Goal: Task Accomplishment & Management: Manage account settings

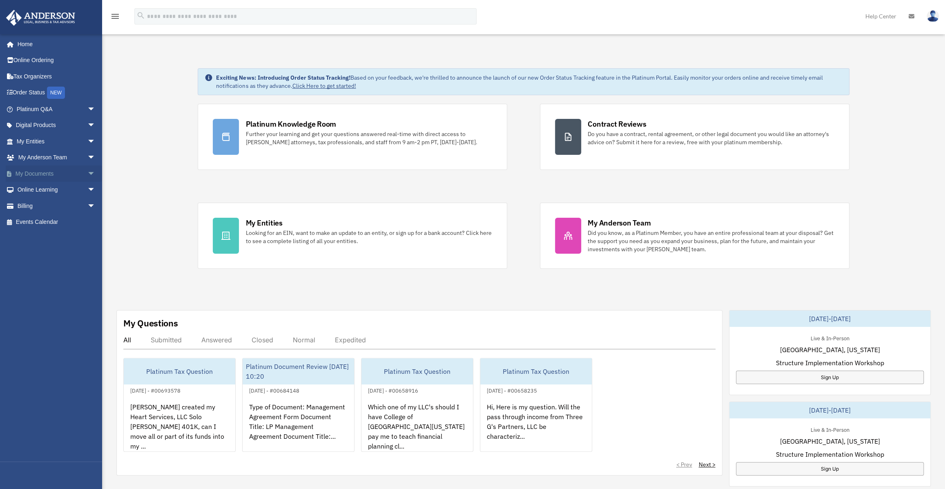
click at [87, 172] on span "arrow_drop_down" at bounding box center [95, 173] width 16 height 17
click at [33, 189] on link "Box" at bounding box center [59, 190] width 96 height 16
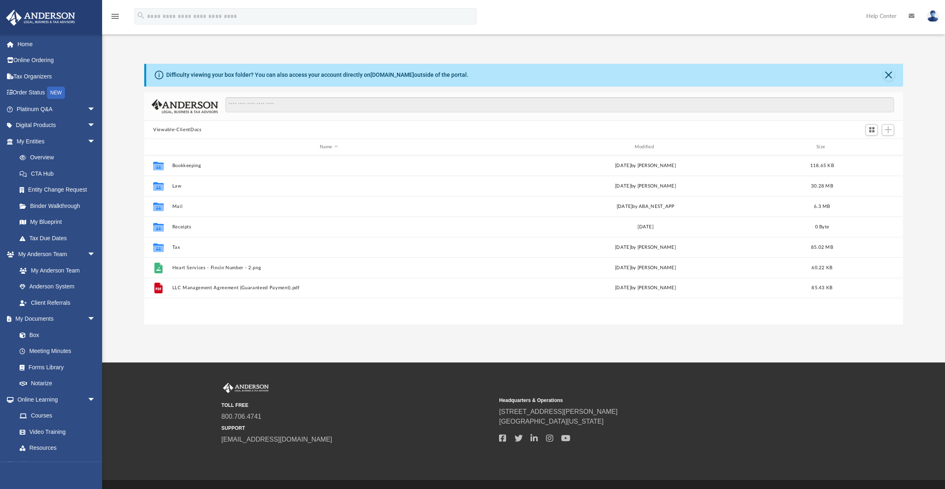
scroll to position [180, 753]
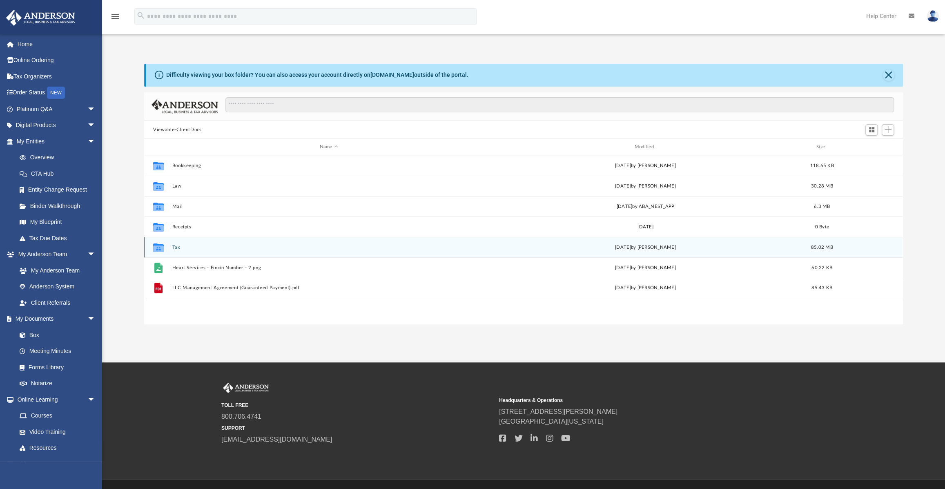
click at [178, 247] on button "Tax" at bounding box center [328, 247] width 313 height 5
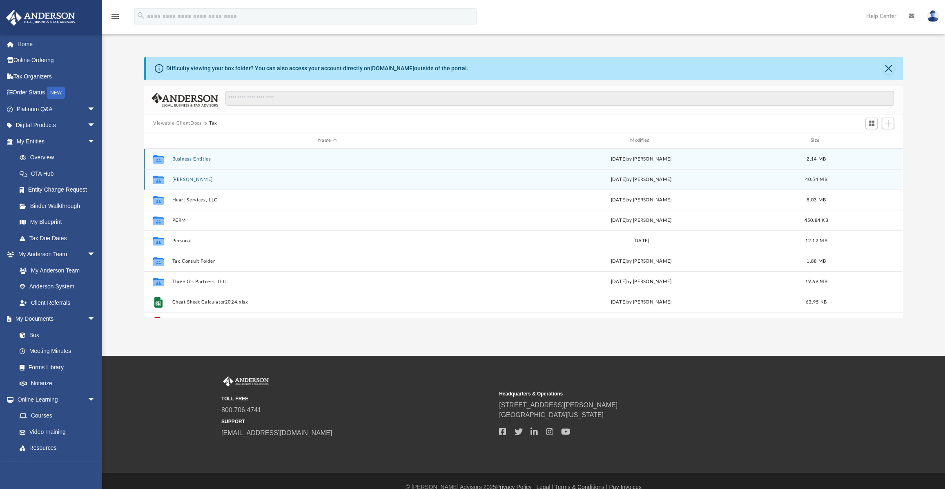
scroll to position [0, 0]
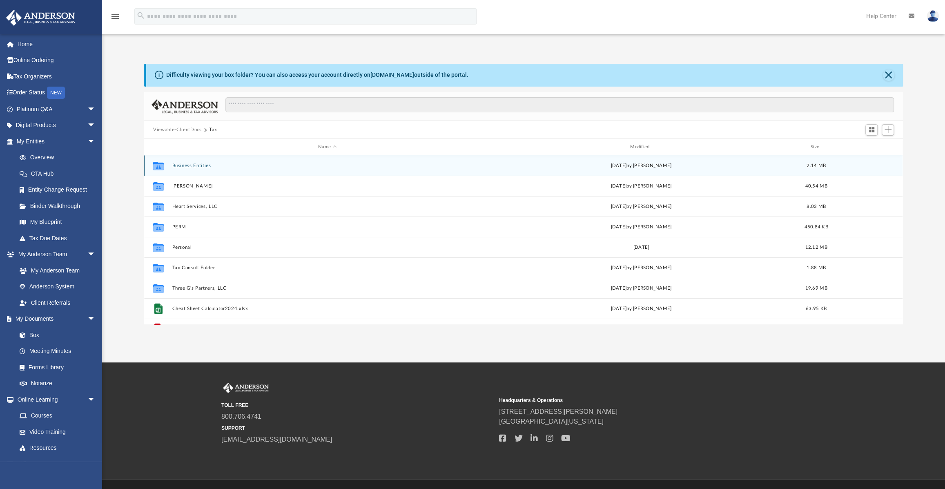
click at [154, 167] on icon "grid" at bounding box center [158, 167] width 11 height 7
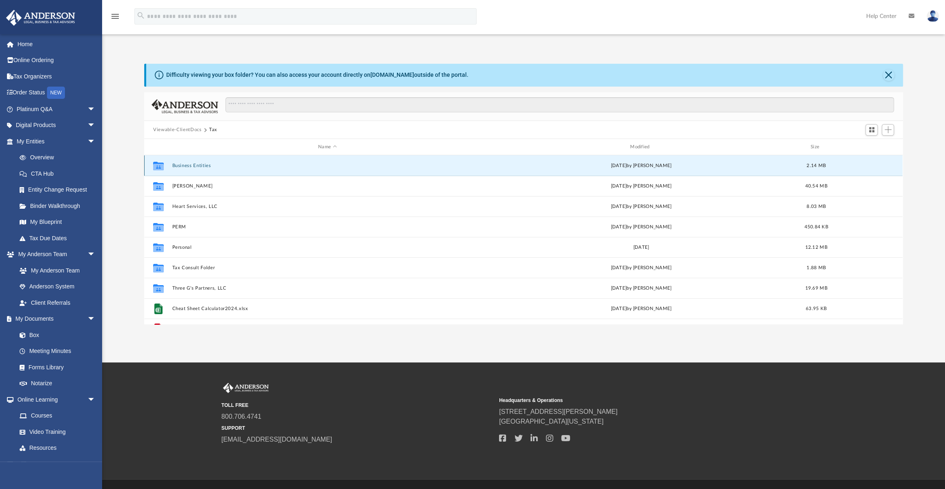
click at [185, 164] on button "Business Entities" at bounding box center [327, 165] width 310 height 5
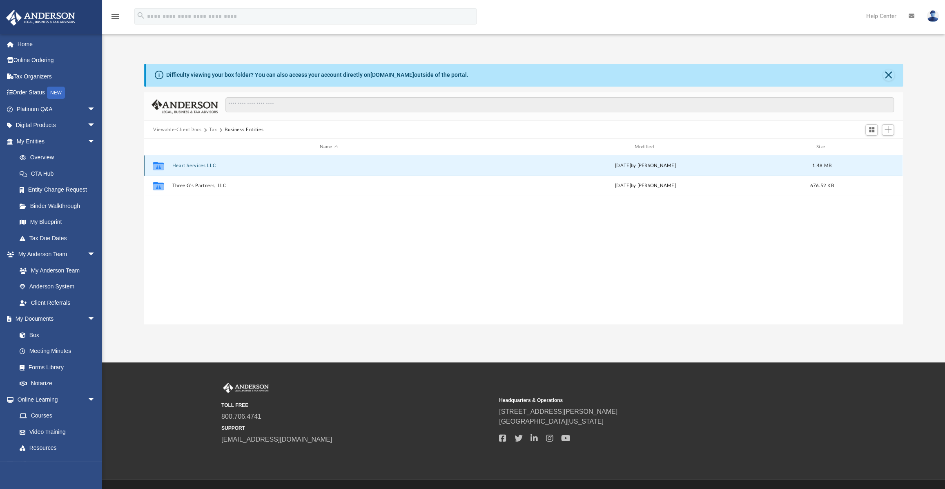
click at [191, 164] on button "Heart Services LLC" at bounding box center [328, 165] width 313 height 5
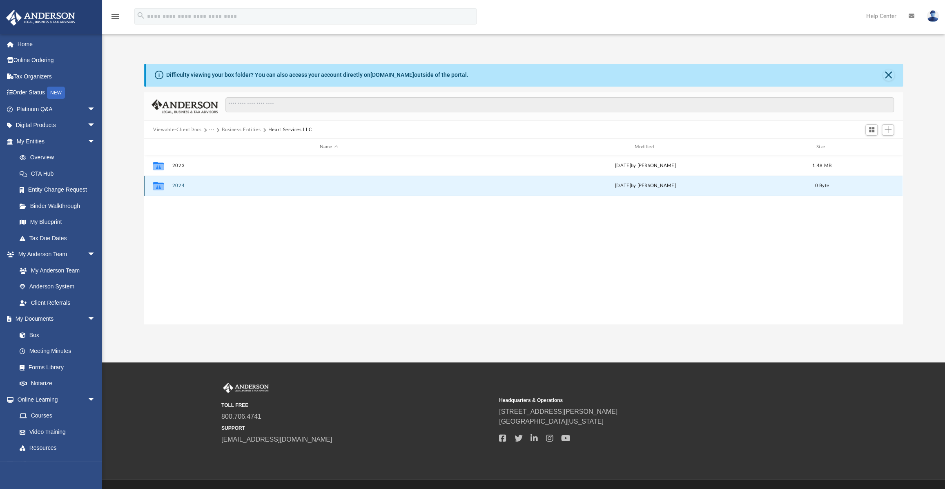
click at [181, 185] on button "2024" at bounding box center [328, 185] width 313 height 5
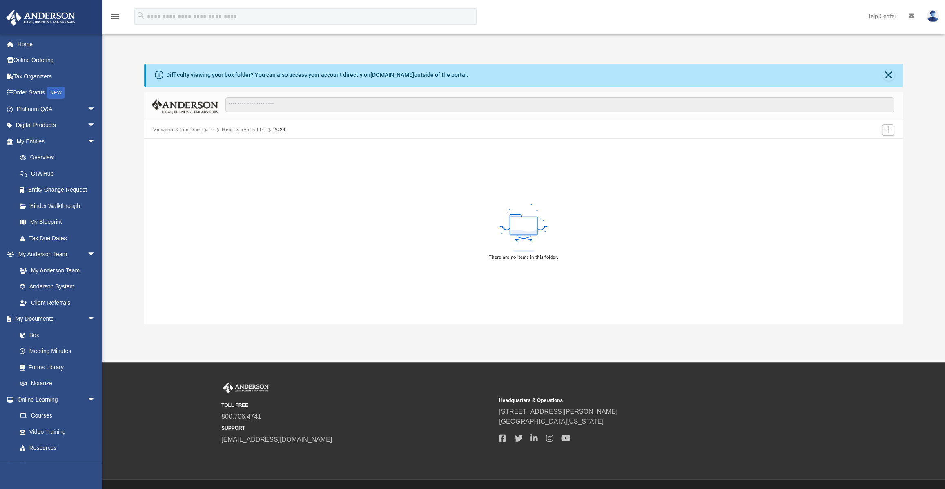
click at [245, 129] on button "Heart Services LLC" at bounding box center [244, 129] width 44 height 7
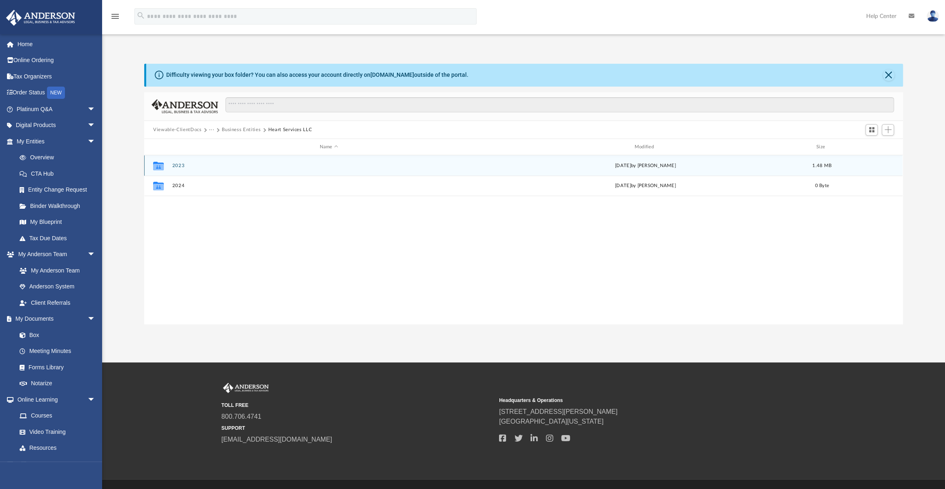
click at [181, 165] on button "2023" at bounding box center [328, 165] width 313 height 5
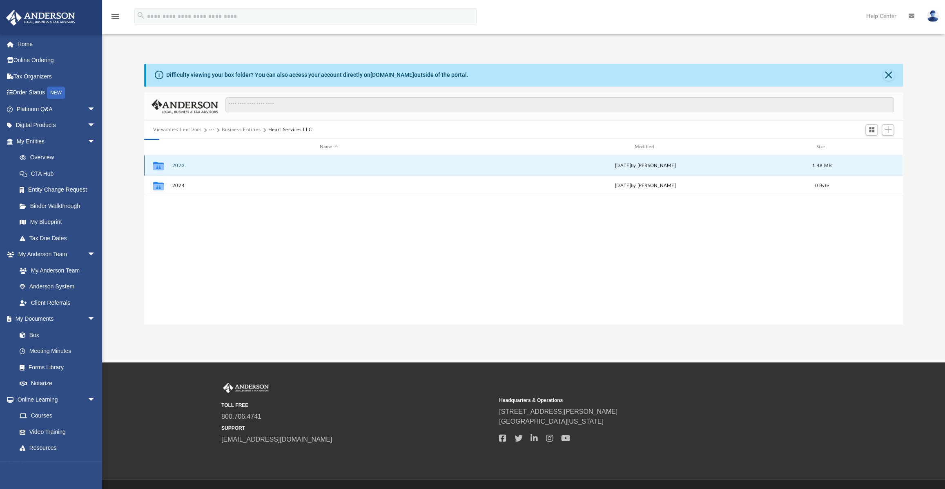
click at [181, 165] on button "2023" at bounding box center [328, 165] width 313 height 5
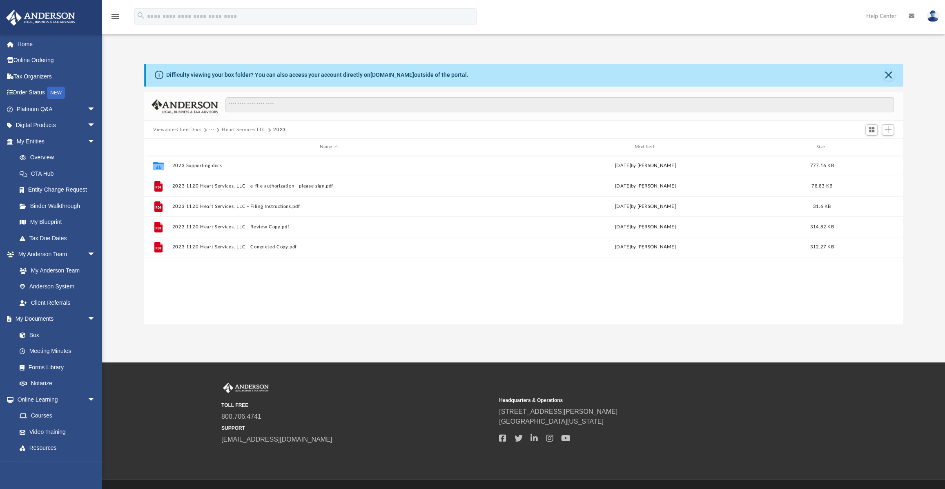
click at [189, 129] on button "Viewable-ClientDocs" at bounding box center [177, 129] width 48 height 7
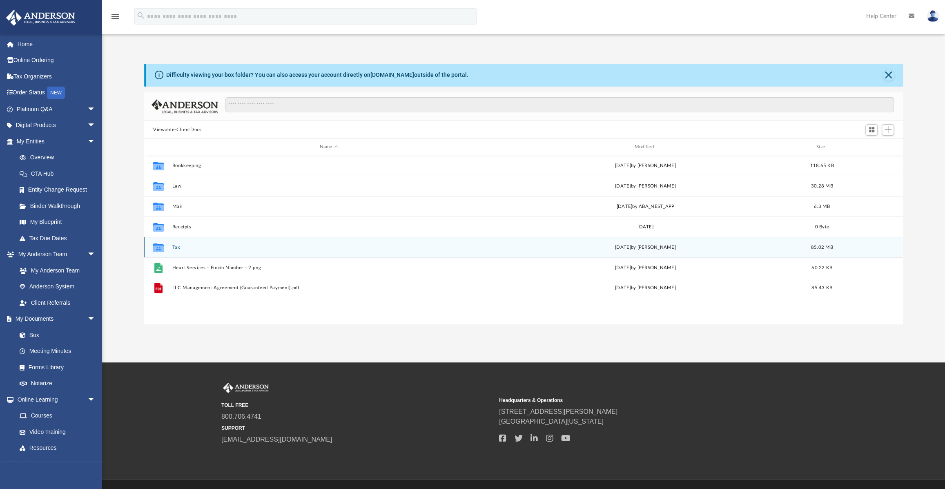
click at [165, 245] on div "Collaborated Folder" at bounding box center [158, 247] width 20 height 13
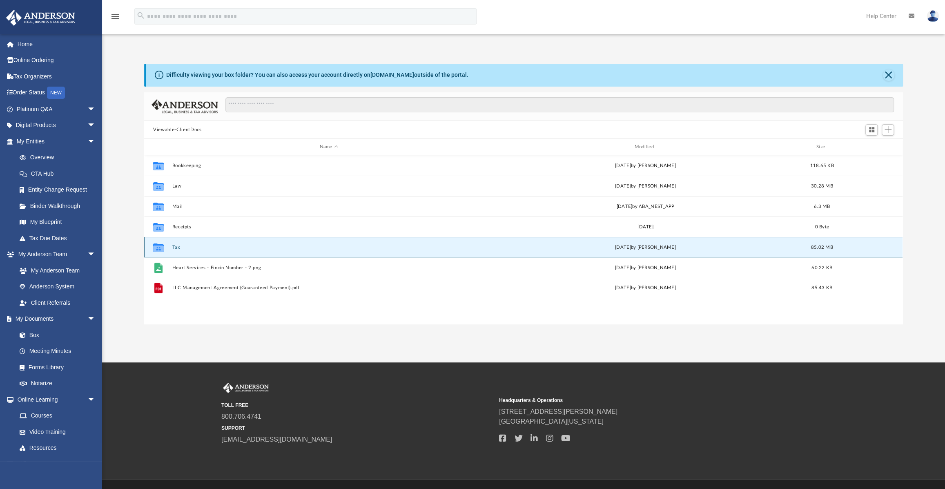
click at [177, 247] on button "Tax" at bounding box center [328, 247] width 313 height 5
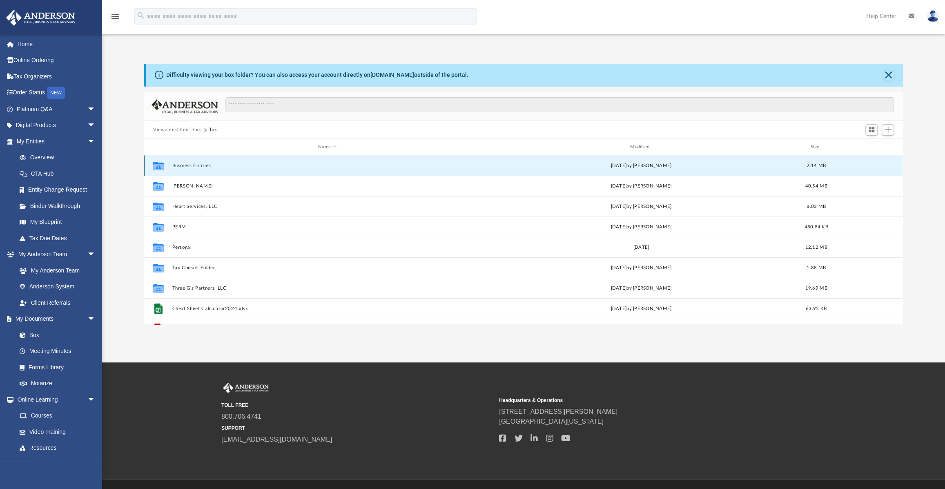
click at [184, 165] on button "Business Entities" at bounding box center [327, 165] width 310 height 5
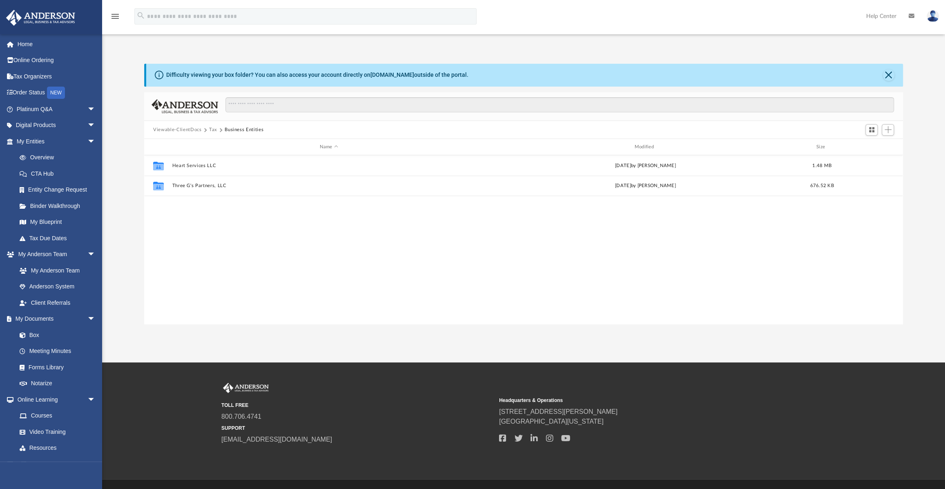
click at [214, 131] on button "Tax" at bounding box center [213, 129] width 8 height 7
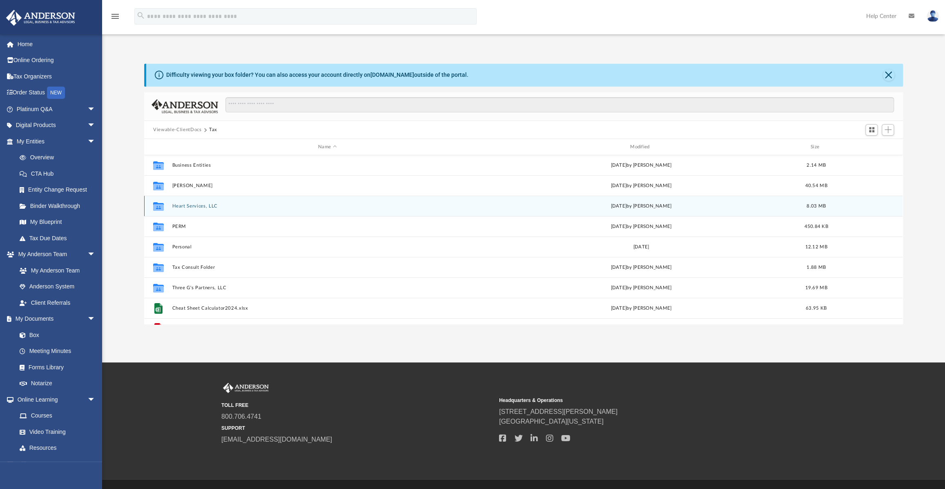
scroll to position [0, 0]
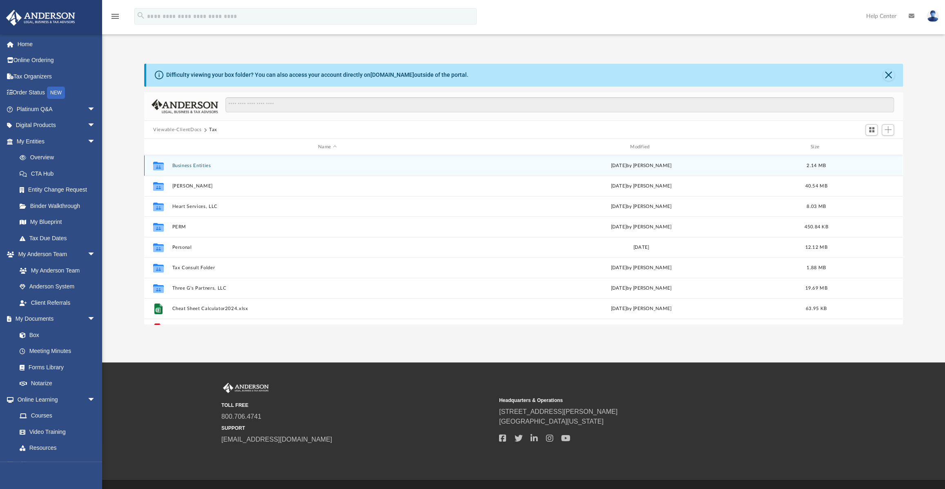
click at [192, 166] on button "Business Entities" at bounding box center [327, 165] width 310 height 5
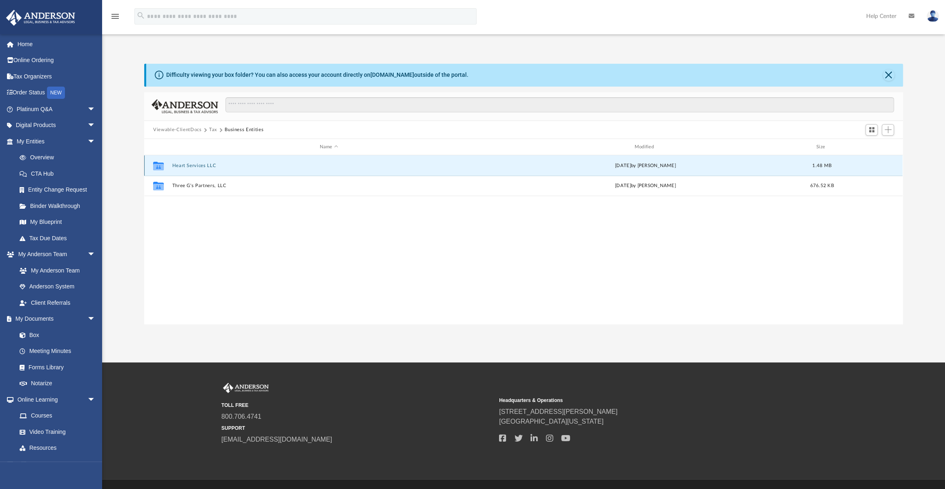
click at [198, 168] on button "Heart Services LLC" at bounding box center [328, 165] width 313 height 5
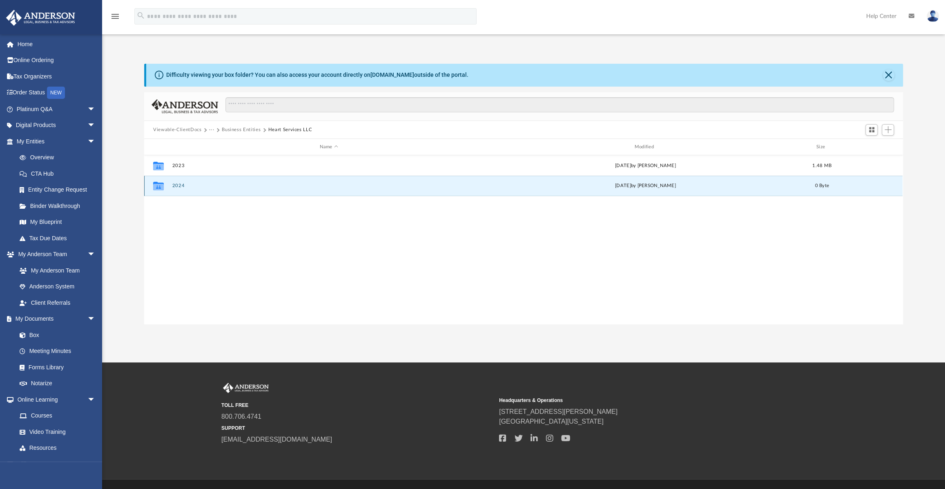
click at [181, 185] on button "2024" at bounding box center [328, 185] width 313 height 5
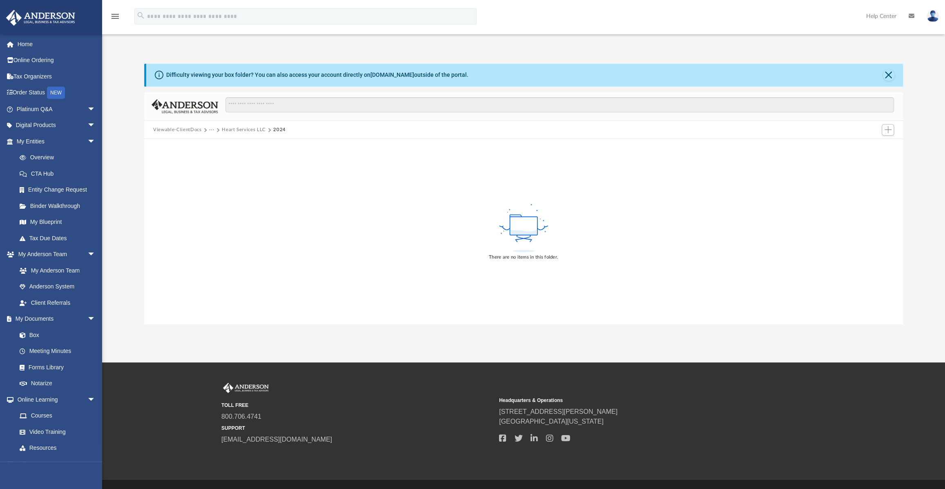
click at [237, 132] on button "Heart Services LLC" at bounding box center [244, 129] width 44 height 7
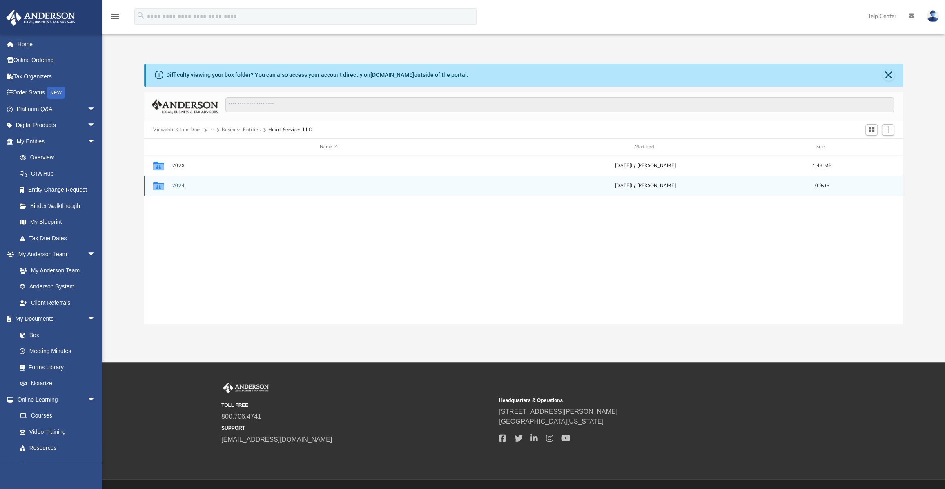
click at [182, 187] on button "2024" at bounding box center [328, 185] width 313 height 5
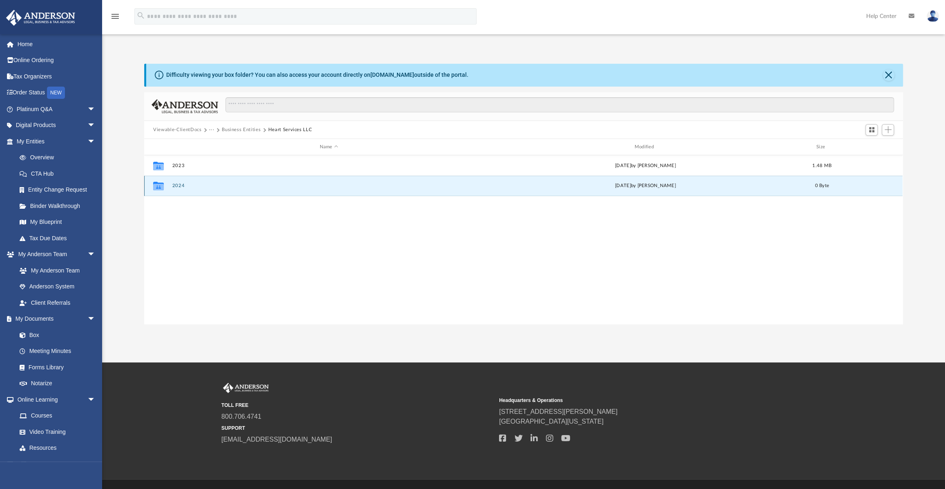
click at [182, 187] on button "2024" at bounding box center [328, 185] width 313 height 5
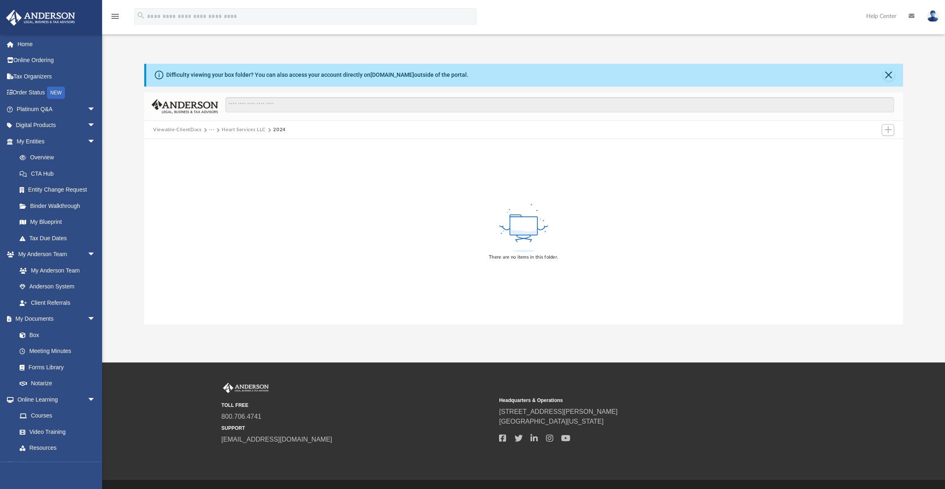
click at [211, 131] on button "···" at bounding box center [211, 129] width 5 height 7
click at [209, 130] on button "···" at bounding box center [211, 129] width 5 height 7
click at [197, 130] on button "Viewable-ClientDocs" at bounding box center [177, 129] width 48 height 7
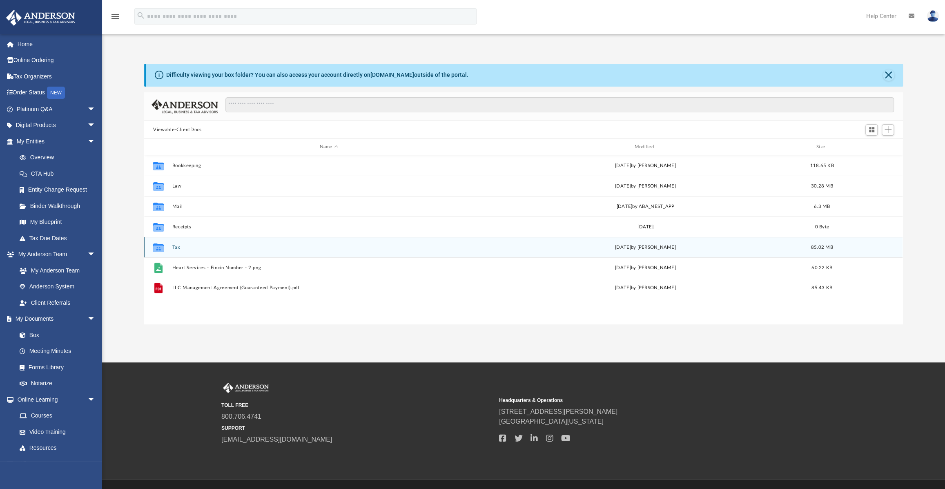
click at [178, 245] on button "Tax" at bounding box center [328, 247] width 313 height 5
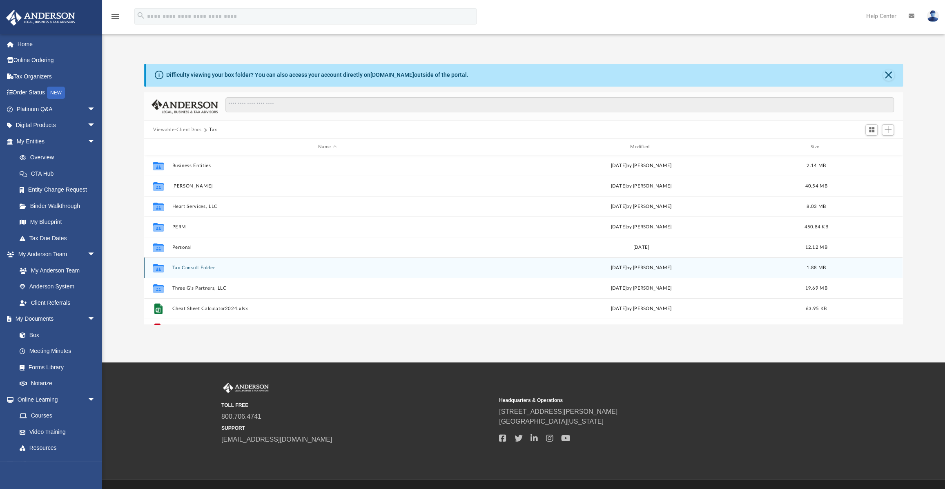
click at [195, 267] on button "Tax Consult Folder" at bounding box center [327, 267] width 310 height 5
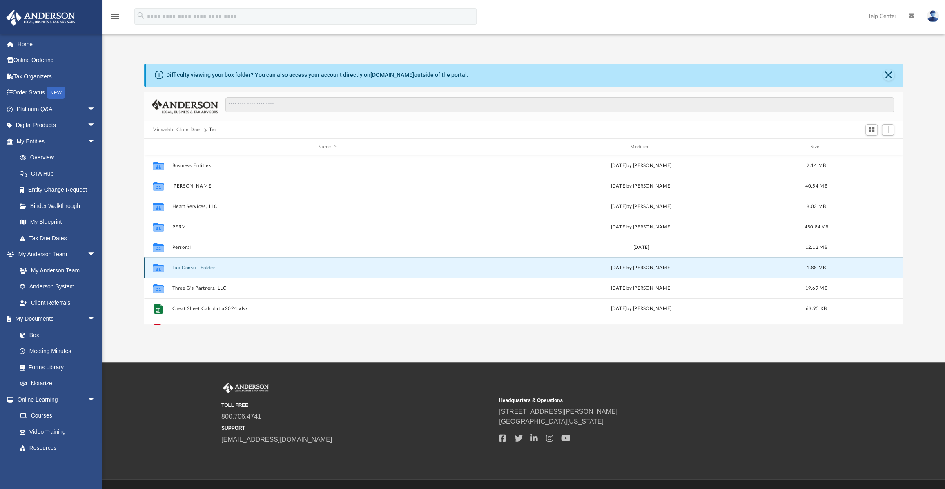
click at [195, 267] on button "Tax Consult Folder" at bounding box center [327, 267] width 310 height 5
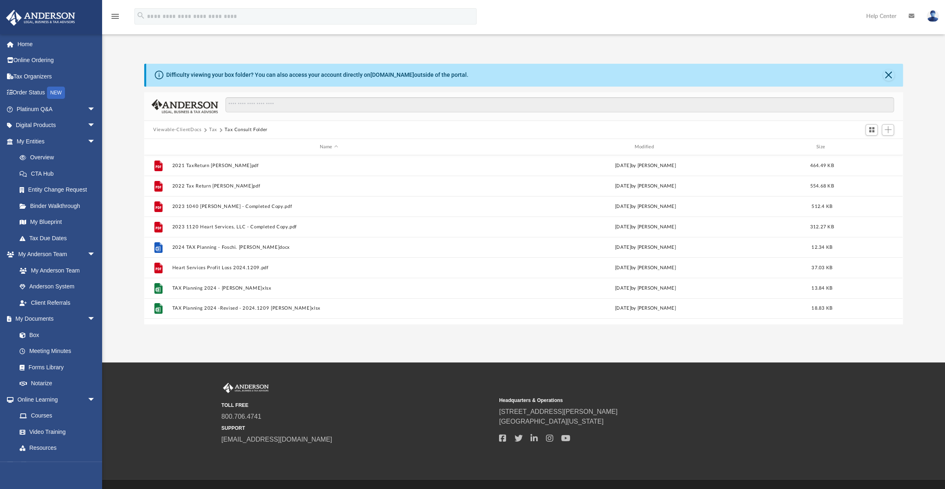
click at [212, 129] on button "Tax" at bounding box center [213, 129] width 8 height 7
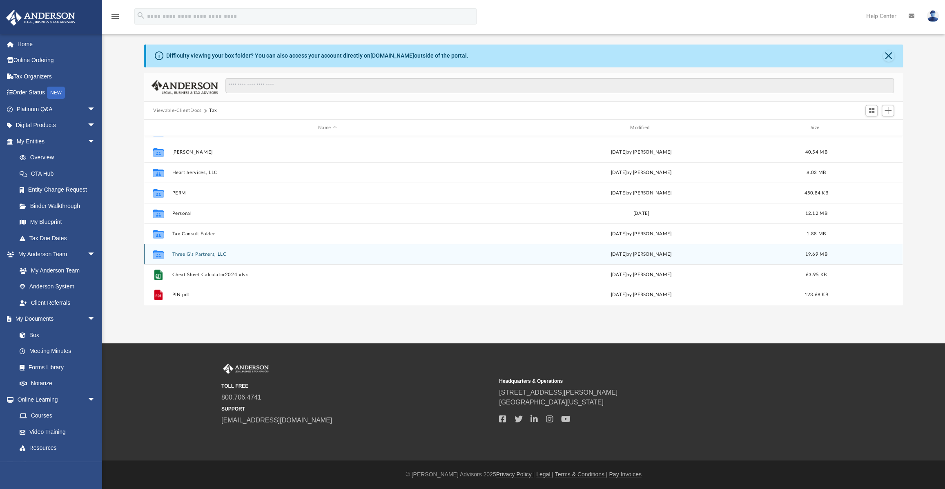
scroll to position [0, 0]
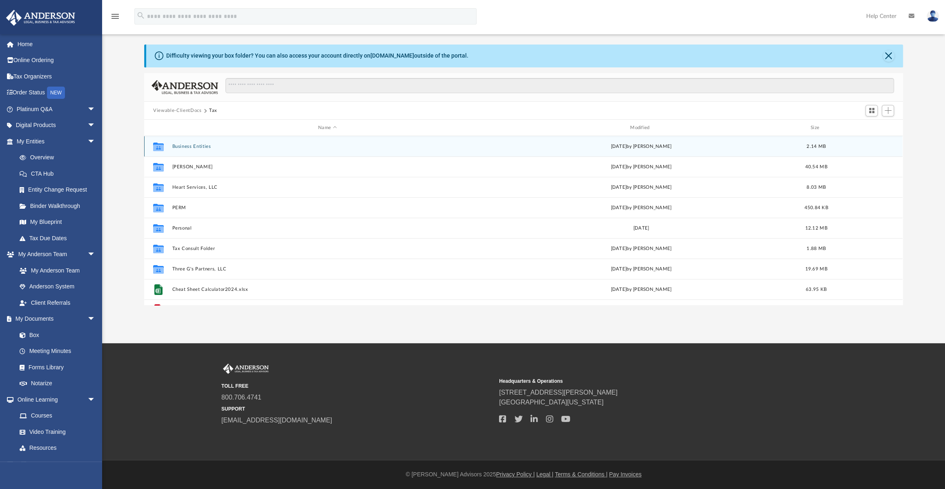
click at [194, 144] on button "Business Entities" at bounding box center [327, 146] width 310 height 5
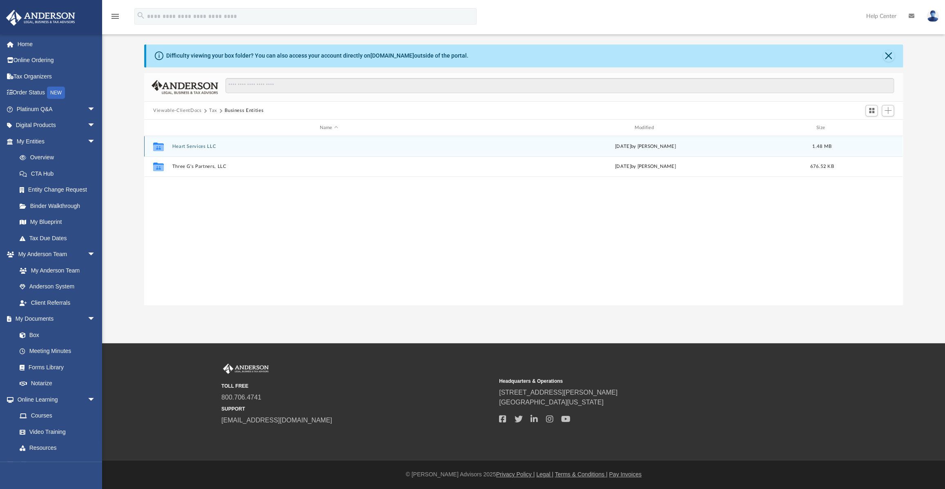
click at [194, 144] on button "Heart Services LLC" at bounding box center [328, 146] width 313 height 5
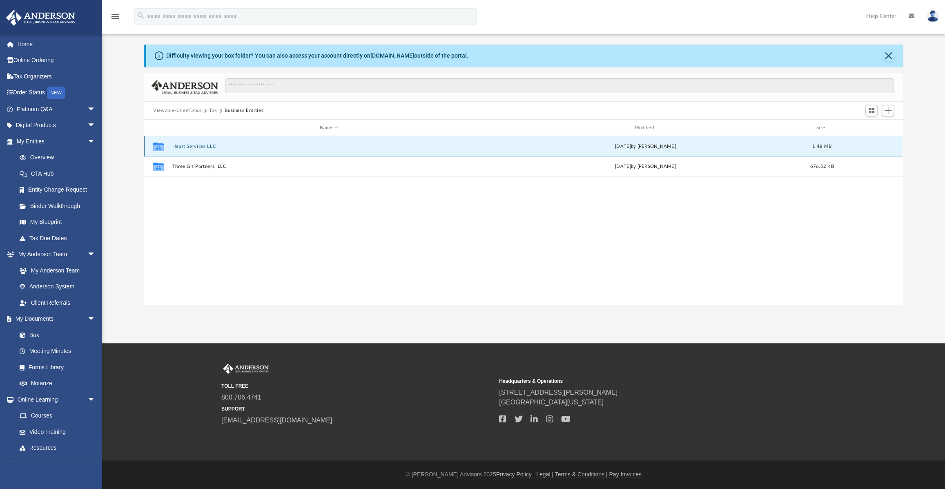
click at [194, 144] on button "Heart Services LLC" at bounding box center [328, 146] width 313 height 5
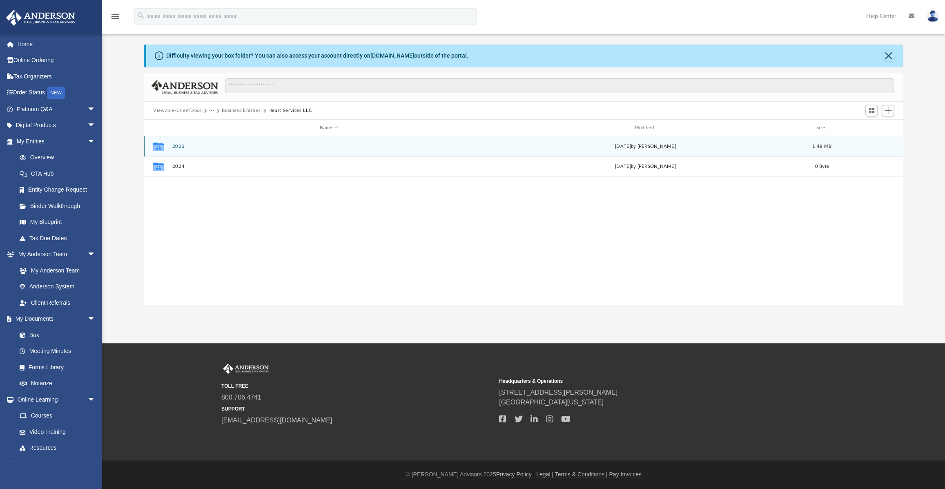
click at [180, 145] on button "2023" at bounding box center [328, 146] width 313 height 5
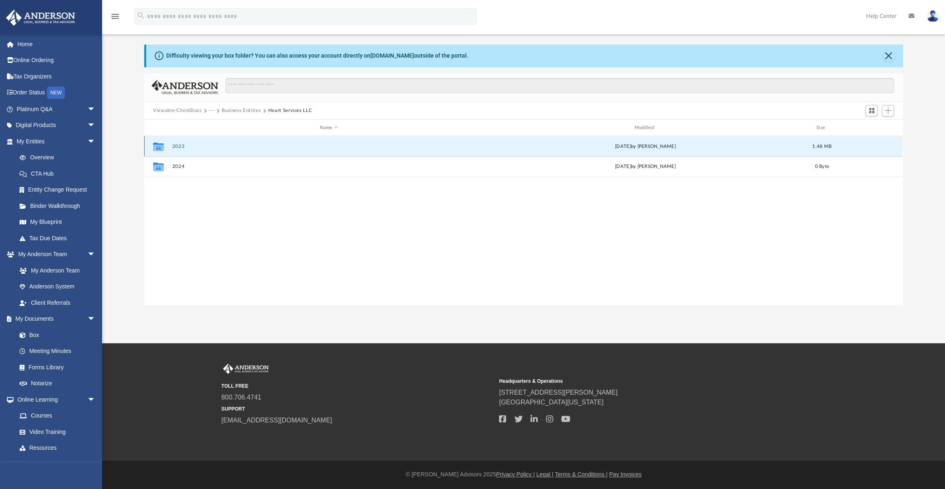
click at [180, 145] on button "2023" at bounding box center [328, 146] width 313 height 5
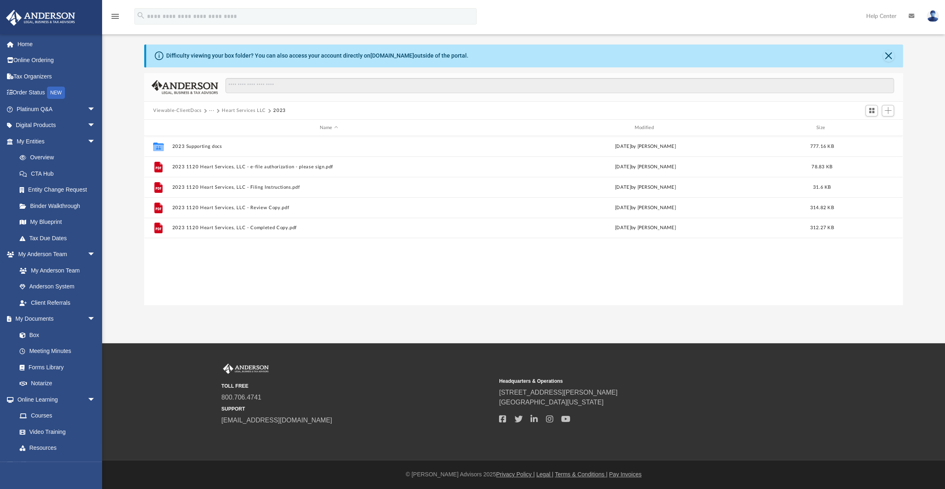
click at [209, 108] on button "···" at bounding box center [211, 110] width 5 height 7
click at [198, 110] on button "Viewable-ClientDocs" at bounding box center [177, 110] width 48 height 7
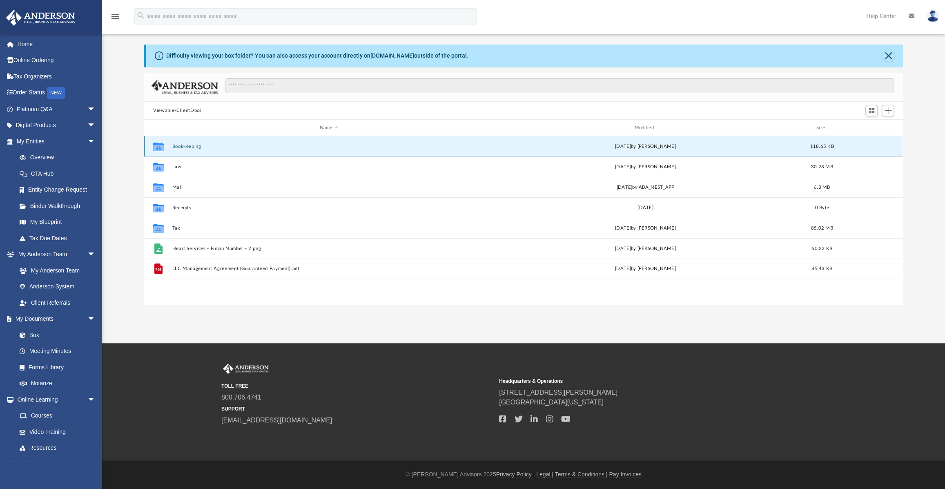
click at [187, 144] on button "Bookkeeping" at bounding box center [328, 146] width 313 height 5
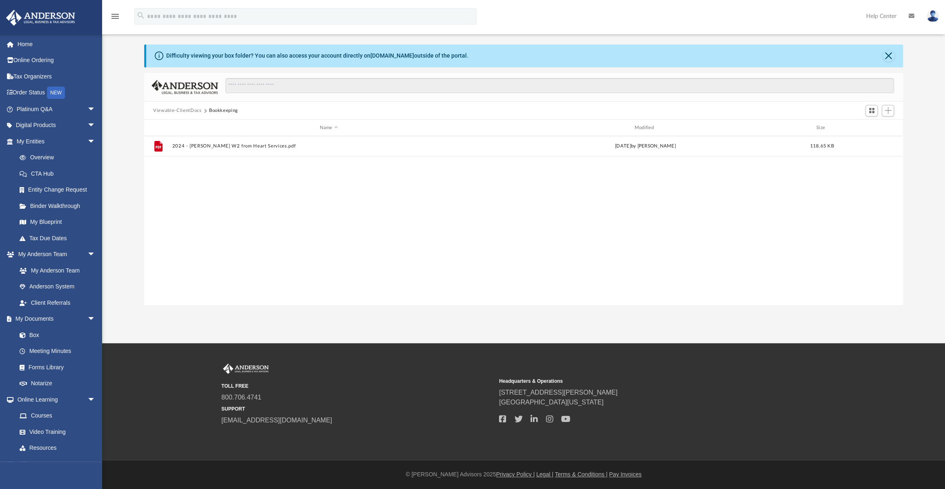
click at [194, 111] on button "Viewable-ClientDocs" at bounding box center [177, 110] width 48 height 7
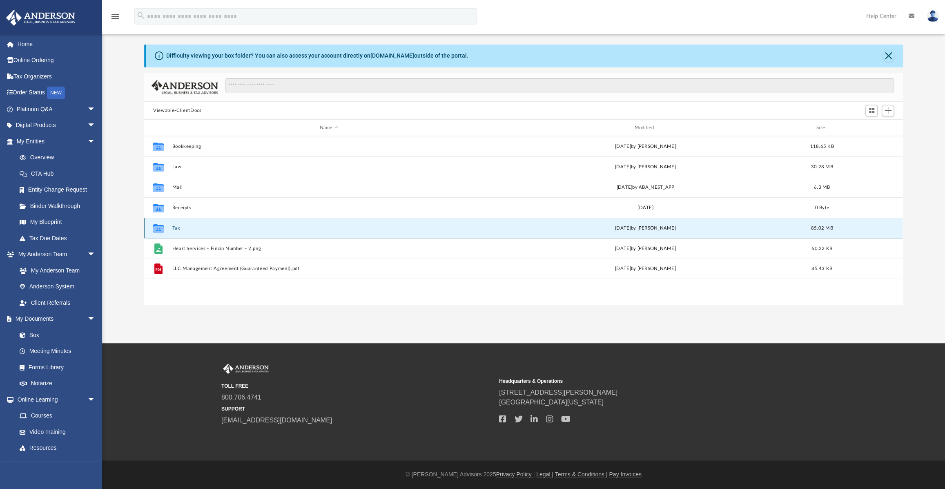
click at [176, 228] on button "Tax" at bounding box center [328, 227] width 313 height 5
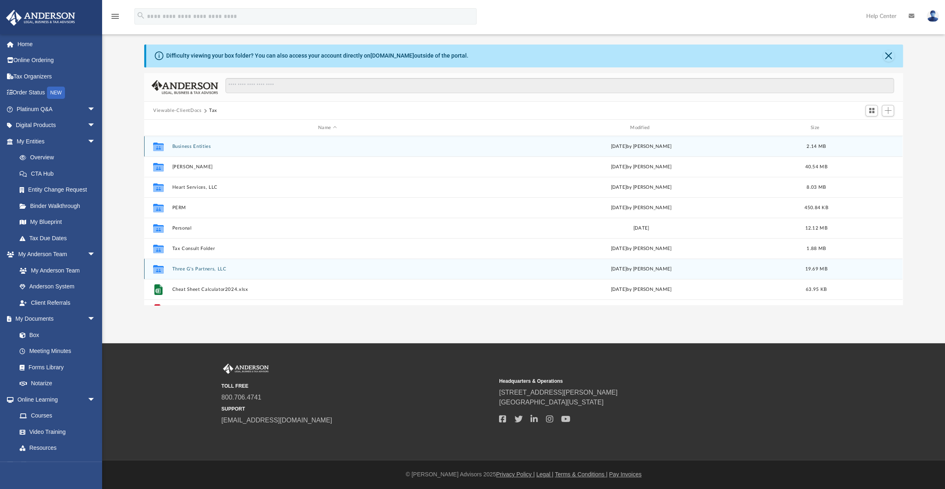
scroll to position [15, 0]
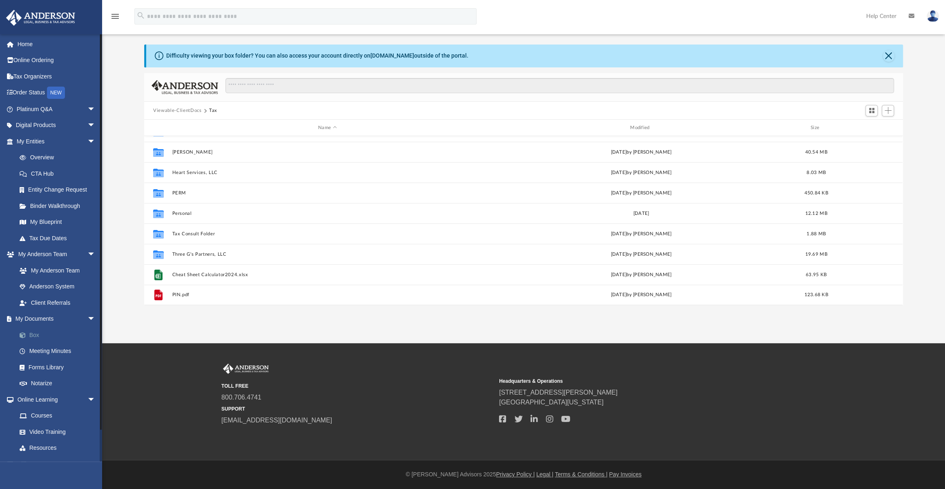
click at [33, 333] on link "Box" at bounding box center [59, 335] width 96 height 16
click at [50, 351] on link "Meeting Minutes" at bounding box center [59, 351] width 96 height 16
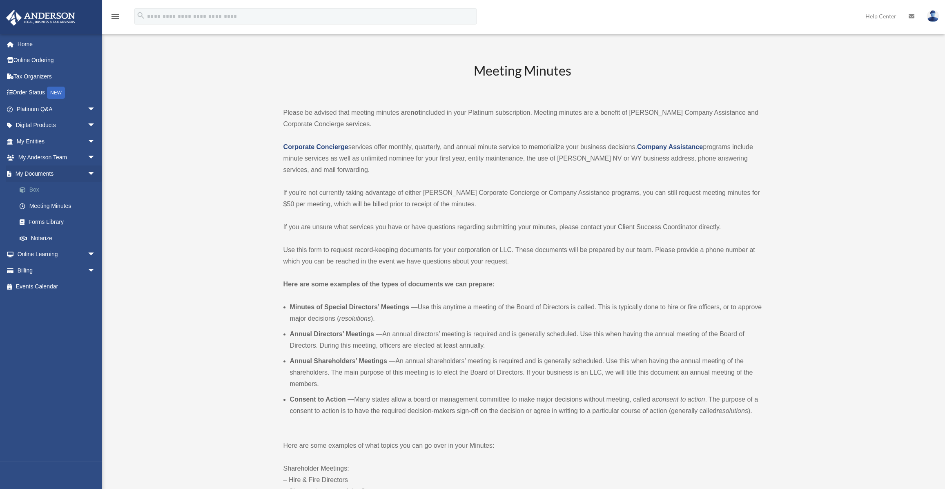
click at [35, 187] on link "Box" at bounding box center [59, 190] width 96 height 16
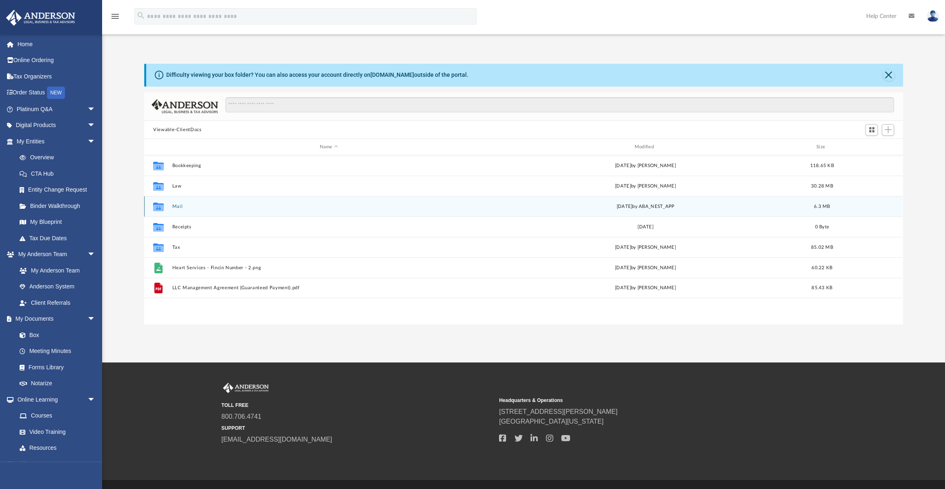
scroll to position [180, 753]
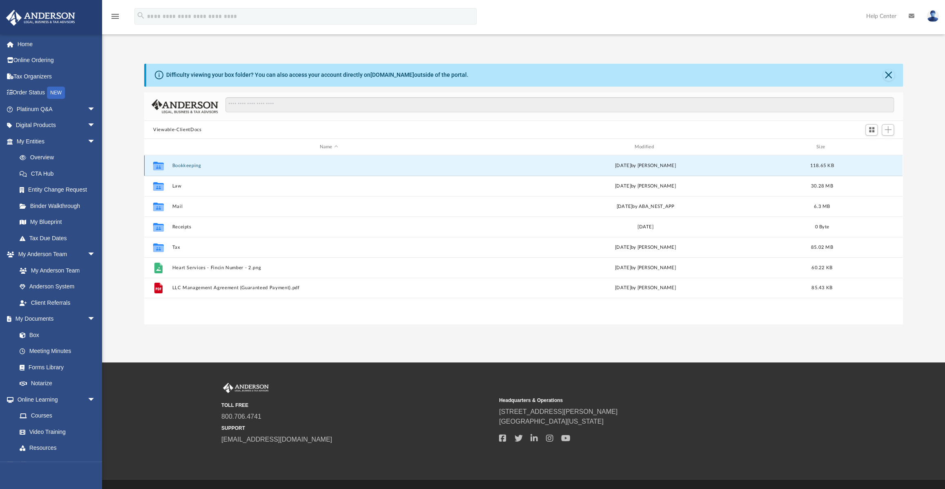
click at [183, 165] on button "Bookkeeping" at bounding box center [328, 165] width 313 height 5
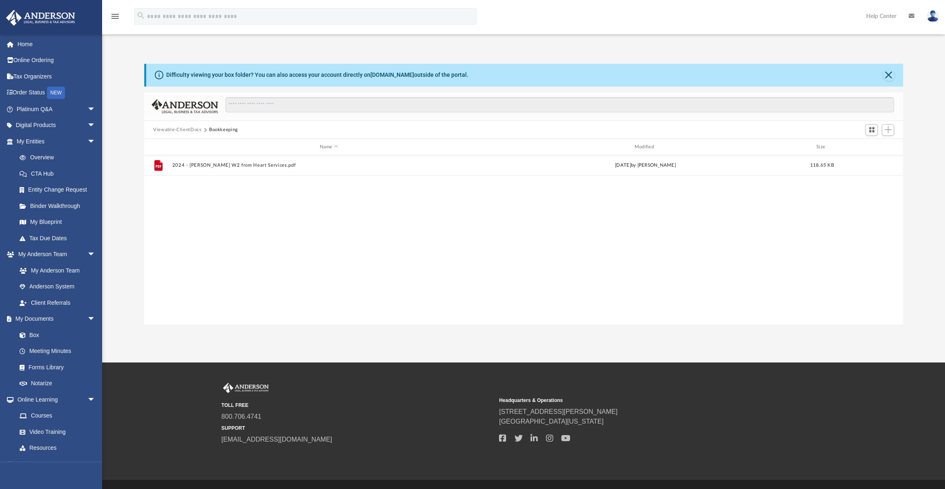
click at [188, 128] on button "Viewable-ClientDocs" at bounding box center [177, 129] width 48 height 7
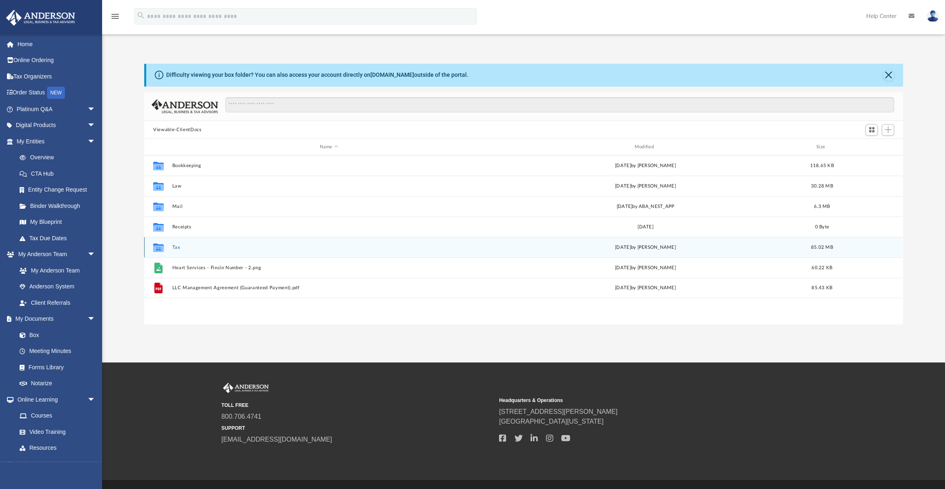
click at [176, 249] on button "Tax" at bounding box center [328, 247] width 313 height 5
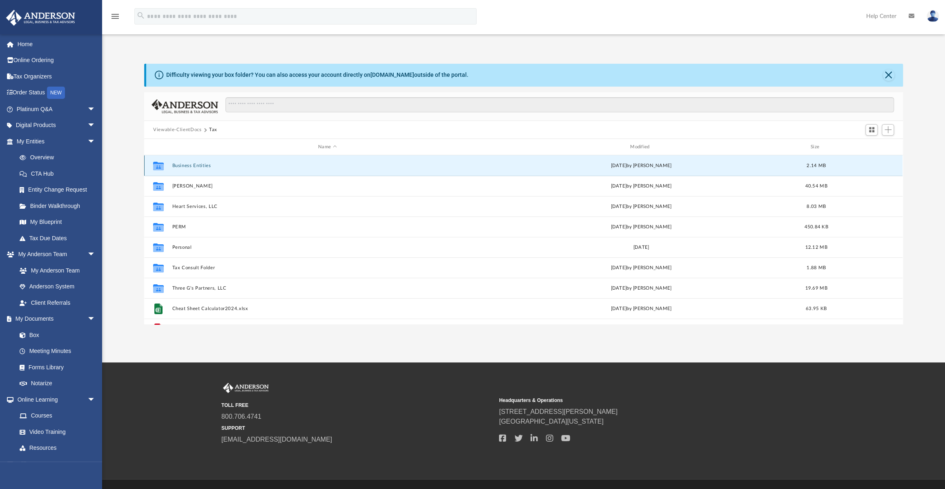
click at [197, 166] on button "Business Entities" at bounding box center [327, 165] width 310 height 5
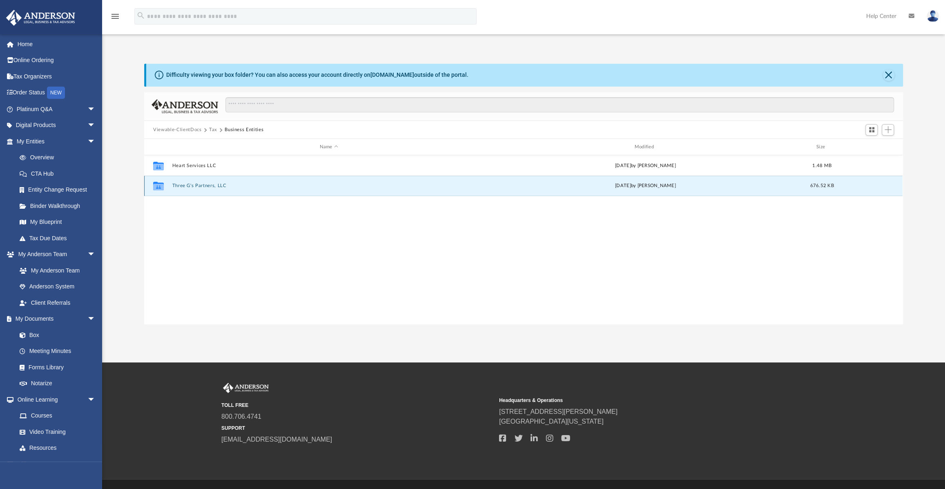
click at [205, 186] on button "Three G's Partners, LLC" at bounding box center [328, 185] width 313 height 5
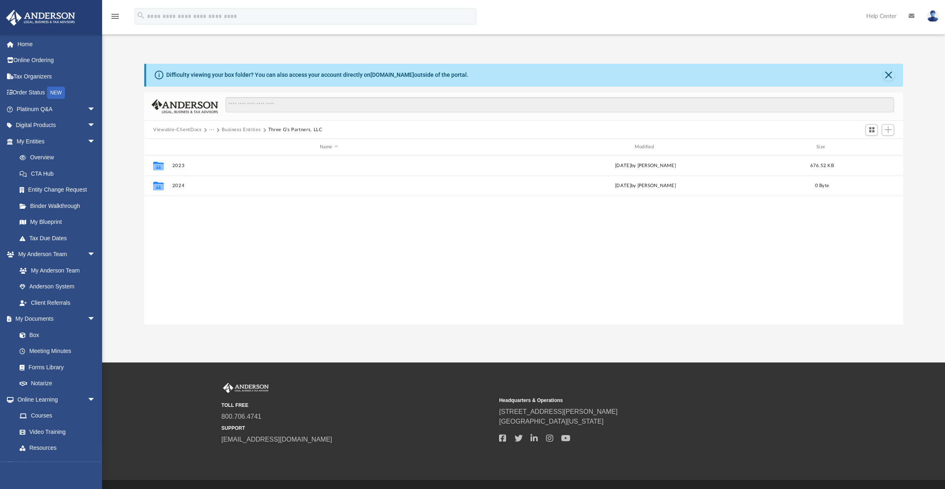
click at [234, 128] on button "Business Entities" at bounding box center [241, 129] width 39 height 7
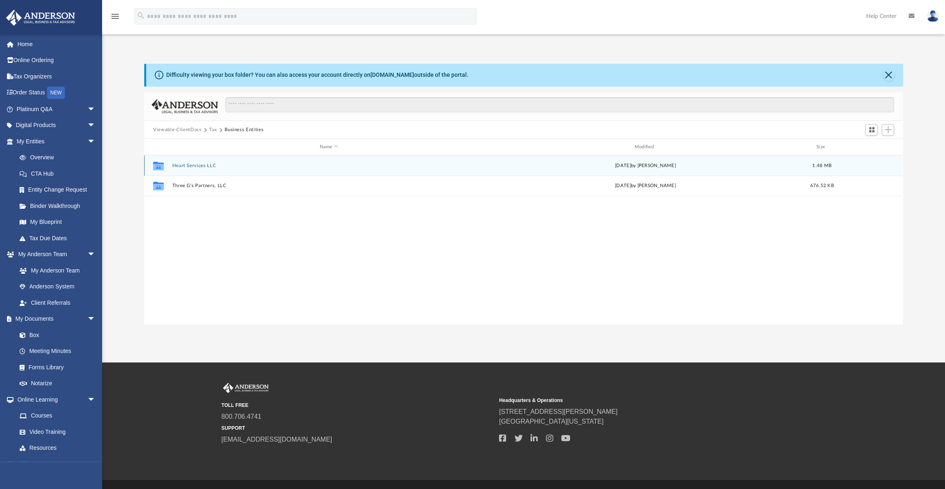
click at [195, 165] on button "Heart Services LLC" at bounding box center [328, 165] width 313 height 5
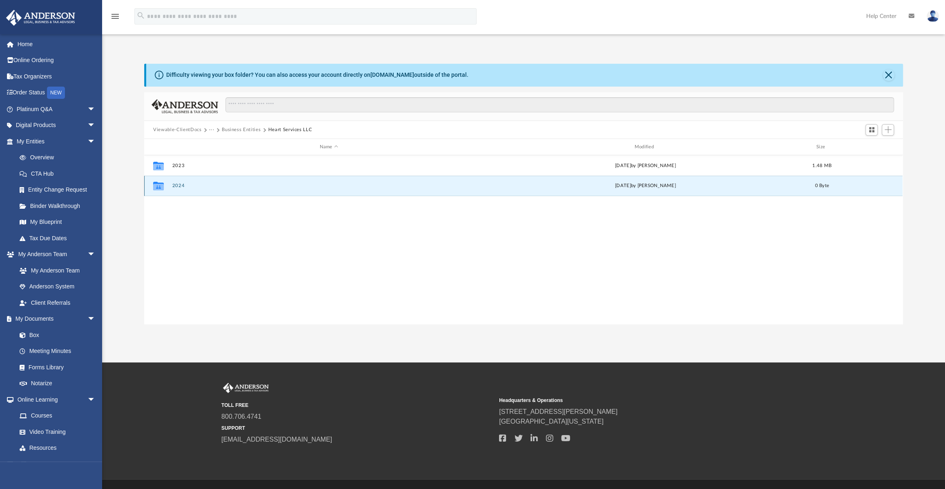
click at [180, 187] on button "2024" at bounding box center [328, 185] width 313 height 5
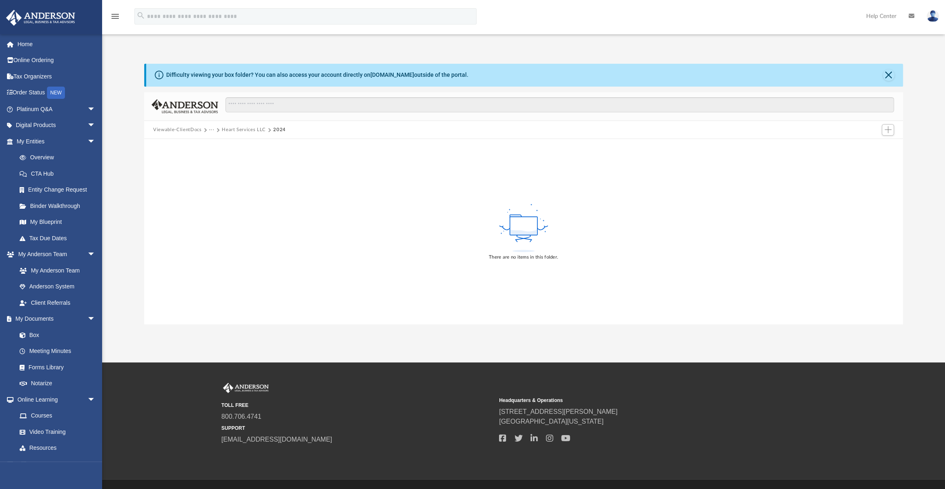
click at [228, 127] on button "Heart Services LLC" at bounding box center [244, 129] width 44 height 7
click at [230, 128] on button "Business Entities" at bounding box center [241, 129] width 39 height 7
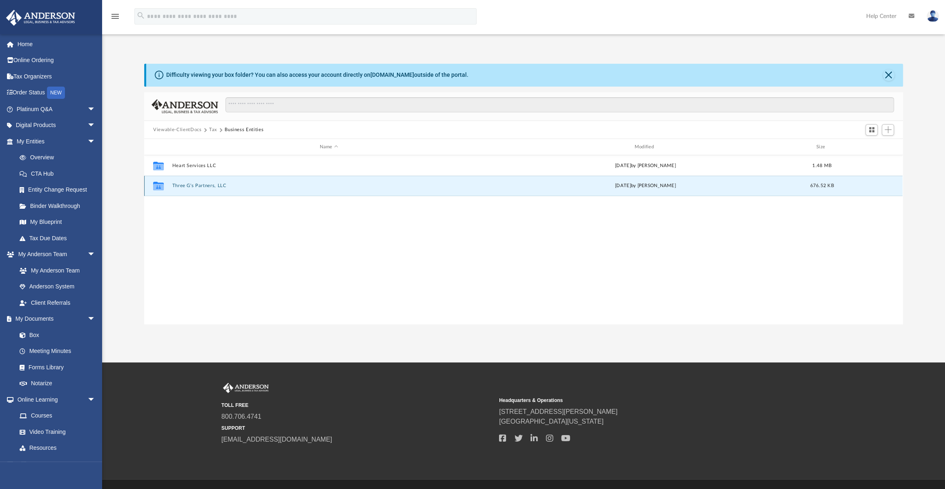
click at [196, 184] on button "Three G's Partners, LLC" at bounding box center [328, 185] width 313 height 5
click at [179, 187] on button "2024" at bounding box center [328, 185] width 313 height 5
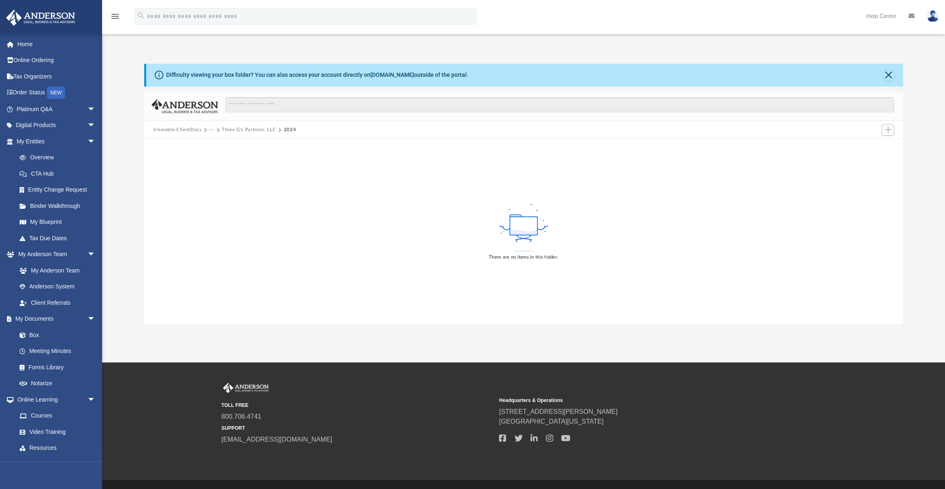
click at [247, 129] on button "Three G's Partners, LLC" at bounding box center [249, 129] width 54 height 7
click at [246, 129] on button "Business Entities" at bounding box center [241, 129] width 39 height 7
click at [214, 129] on button "Tax" at bounding box center [213, 129] width 8 height 7
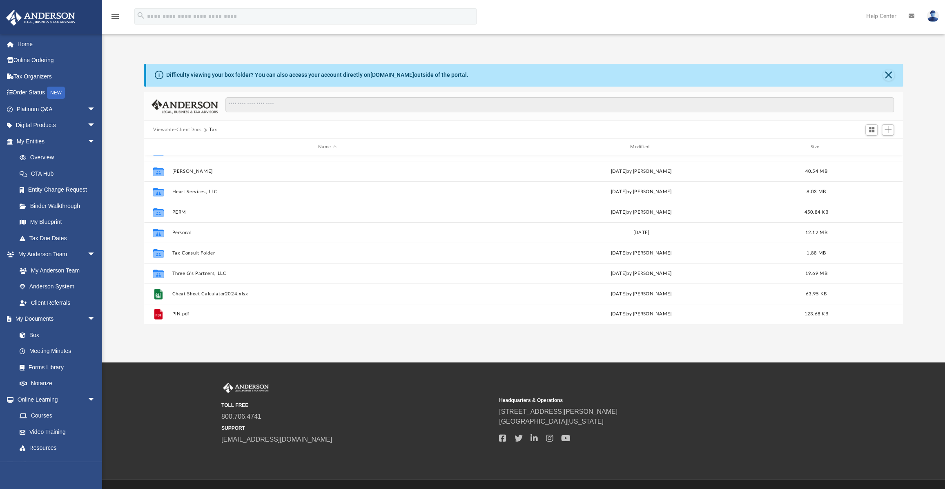
scroll to position [0, 0]
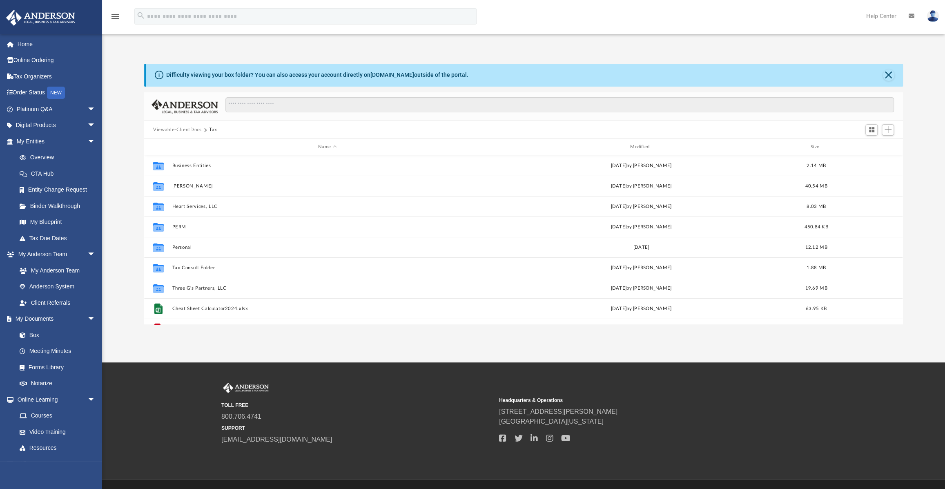
click at [193, 131] on button "Viewable-ClientDocs" at bounding box center [177, 129] width 48 height 7
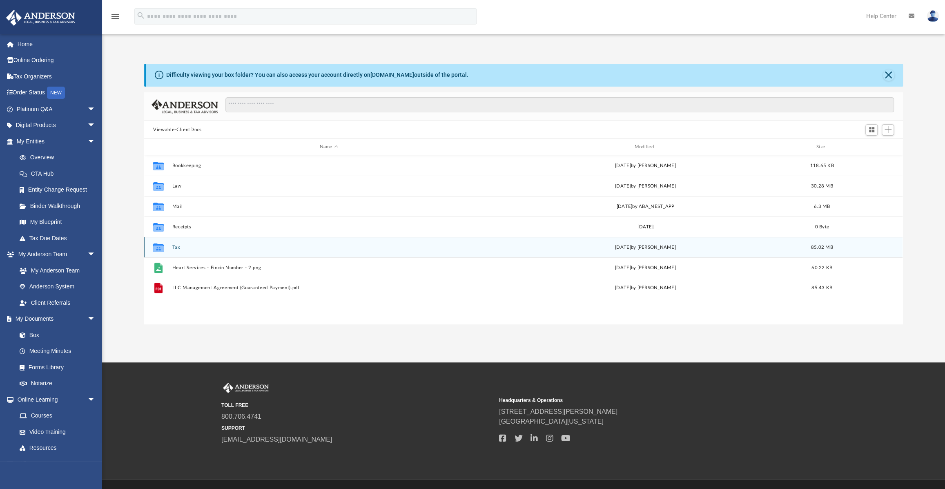
click at [183, 246] on button "Tax" at bounding box center [328, 247] width 313 height 5
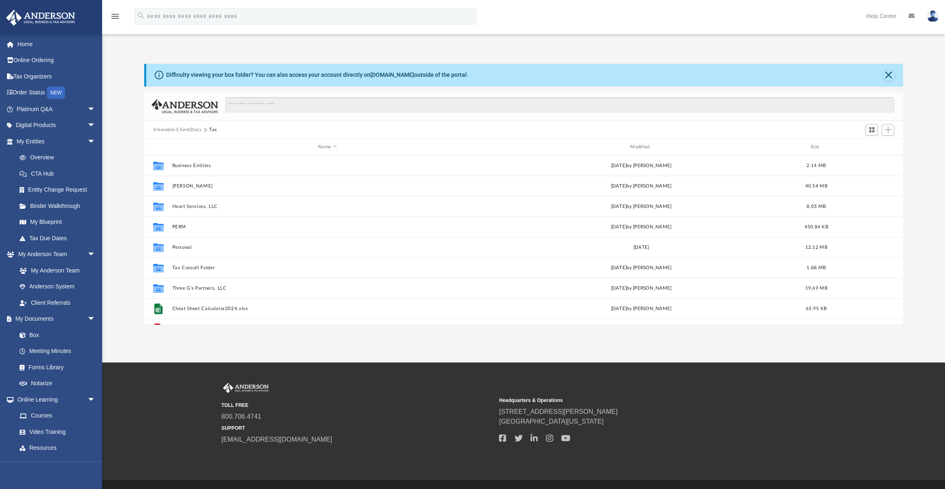
click at [179, 128] on button "Viewable-ClientDocs" at bounding box center [177, 129] width 48 height 7
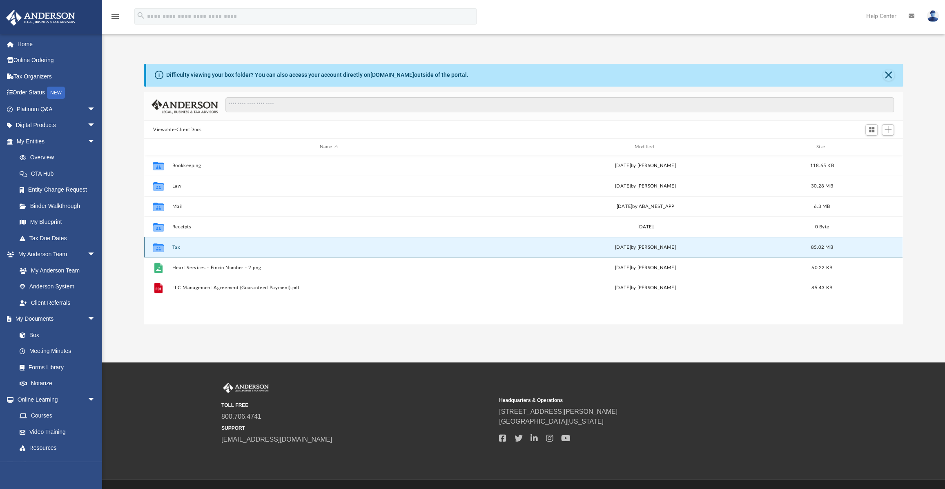
click at [179, 245] on button "Tax" at bounding box center [328, 247] width 313 height 5
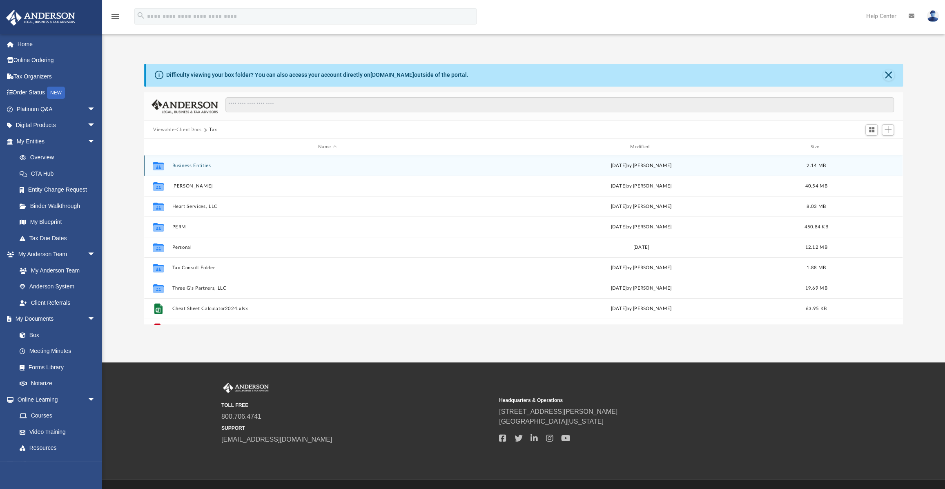
click at [205, 165] on button "Business Entities" at bounding box center [327, 165] width 310 height 5
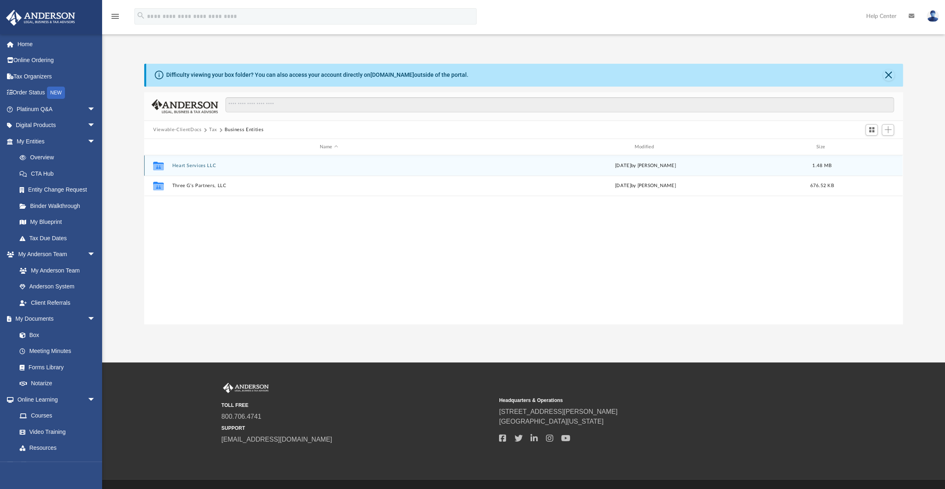
click at [205, 165] on button "Heart Services LLC" at bounding box center [328, 165] width 313 height 5
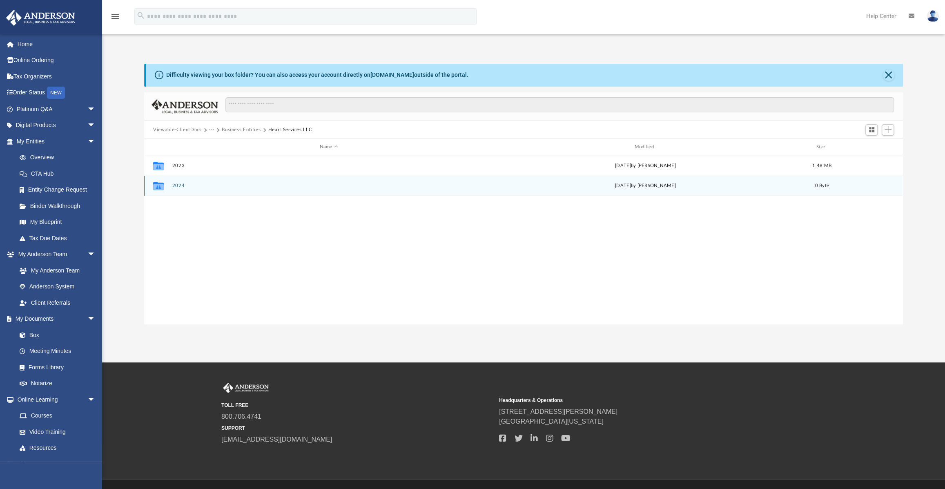
click at [181, 184] on button "2024" at bounding box center [328, 185] width 313 height 5
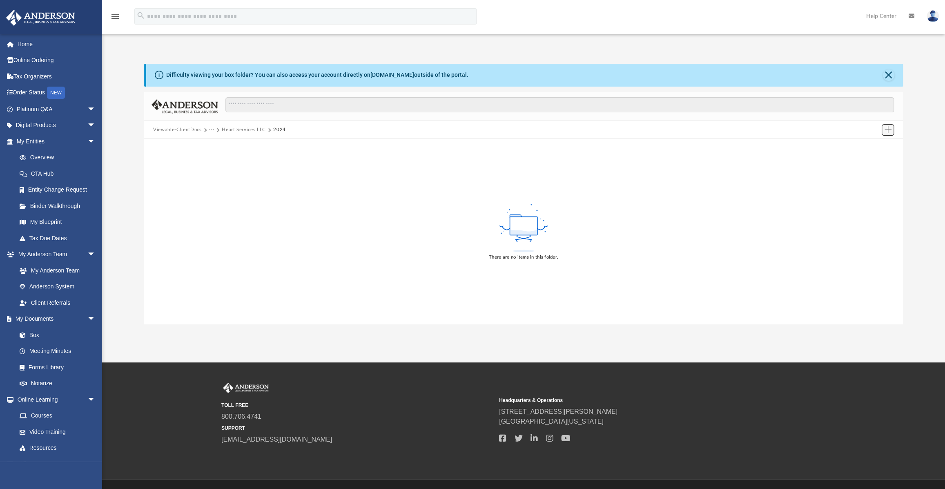
click at [888, 130] on span "Add" at bounding box center [887, 129] width 7 height 7
click at [876, 159] on li "New Folder" at bounding box center [876, 159] width 26 height 9
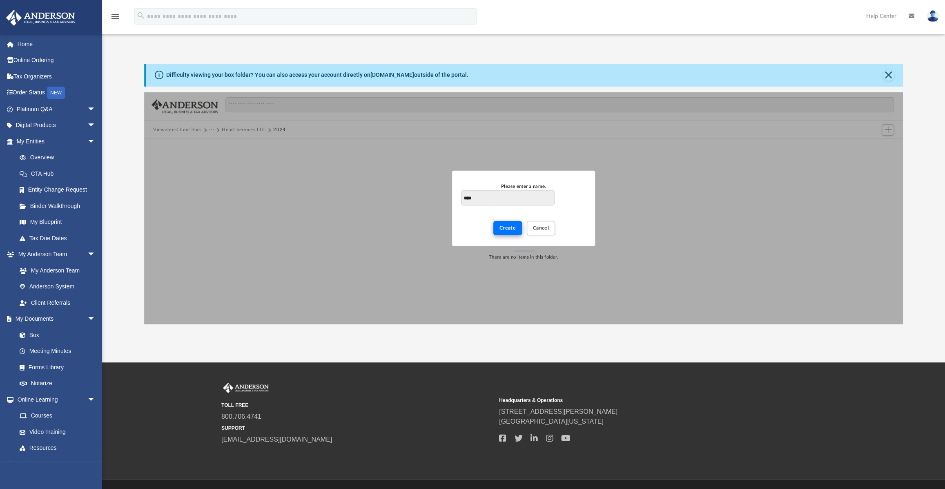
type input "****"
click at [510, 226] on span "Create" at bounding box center [507, 227] width 17 height 5
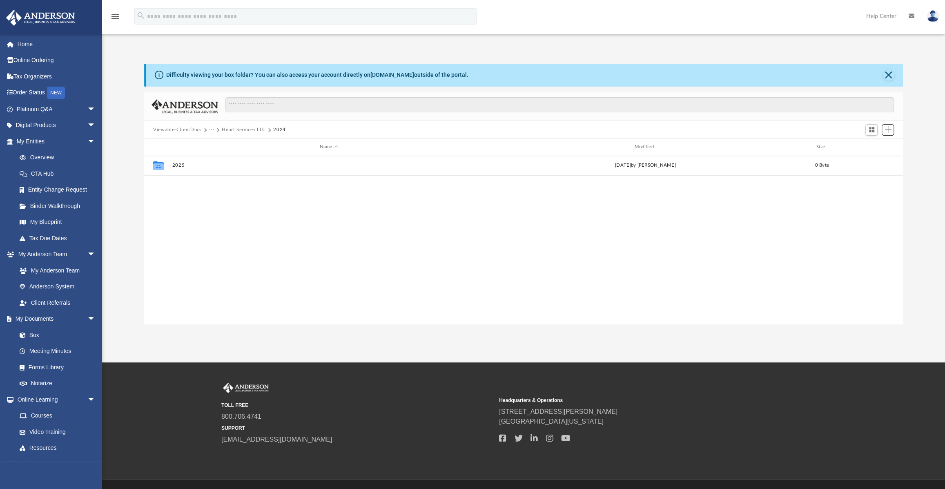
scroll to position [180, 753]
click at [871, 129] on span "Switch to Grid View" at bounding box center [871, 129] width 7 height 7
click at [871, 129] on span "Switch to List View" at bounding box center [871, 129] width 7 height 7
click at [248, 128] on button "Heart Services LLC" at bounding box center [244, 129] width 44 height 7
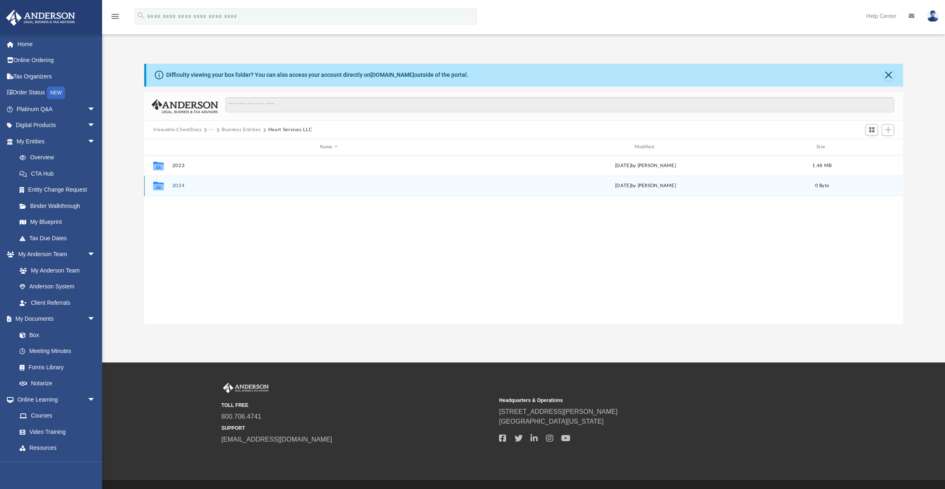
click at [174, 187] on button "2024" at bounding box center [328, 185] width 313 height 5
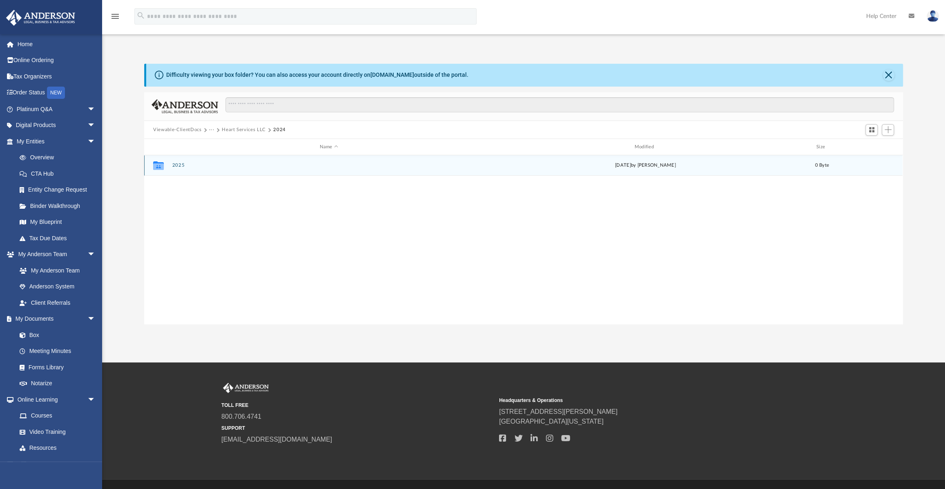
drag, startPoint x: 161, startPoint y: 166, endPoint x: 802, endPoint y: 166, distance: 641.1
click at [802, 166] on div "Collaborated Folder 2025 today by Carl Foschi 0 Byte" at bounding box center [523, 165] width 758 height 20
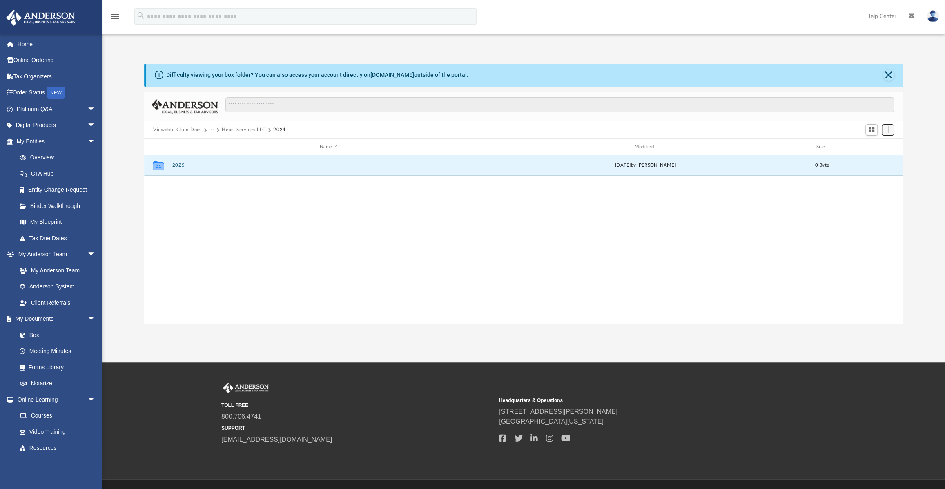
click at [888, 127] on span "Add" at bounding box center [887, 129] width 7 height 7
click at [874, 131] on span "Switch to Grid View" at bounding box center [871, 129] width 7 height 7
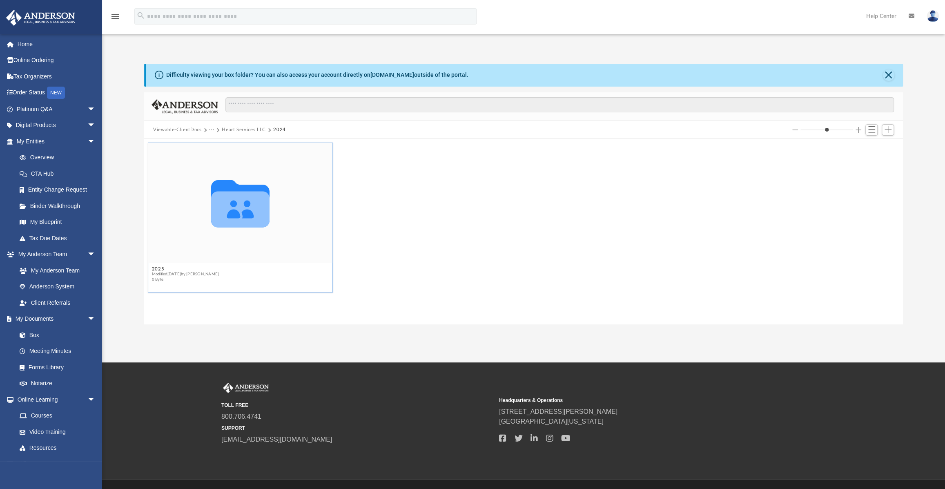
drag, startPoint x: 256, startPoint y: 204, endPoint x: 432, endPoint y: 261, distance: 185.2
click at [432, 261] on div "Collaborated Folder 2025 Modified today by Carl Foschi 0 Byte" at bounding box center [523, 217] width 755 height 154
click at [246, 129] on button "Heart Services LLC" at bounding box center [244, 129] width 44 height 7
click at [870, 127] on span "Switch to List View" at bounding box center [871, 129] width 7 height 7
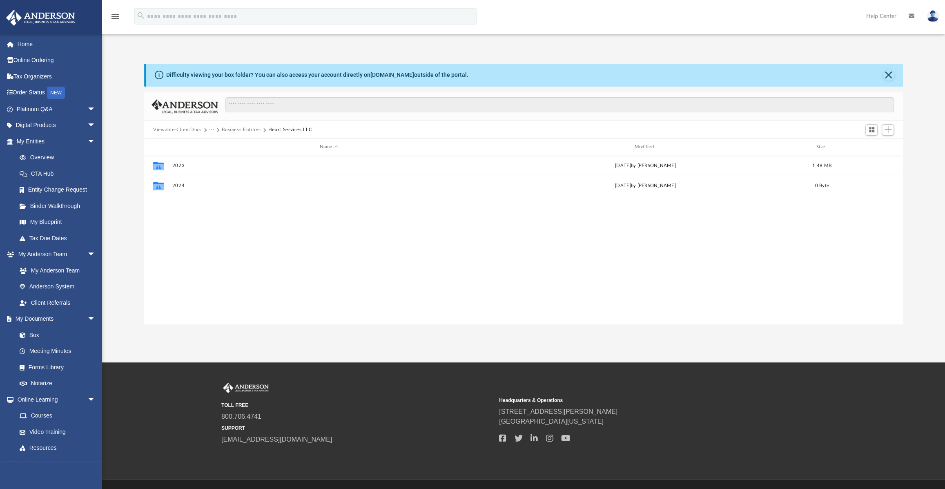
click at [251, 131] on button "Business Entities" at bounding box center [241, 129] width 39 height 7
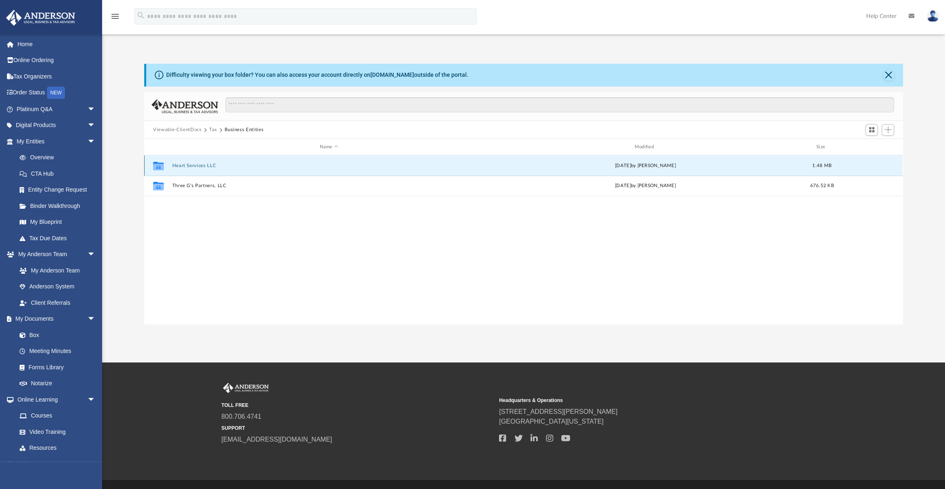
click at [189, 165] on button "Heart Services LLC" at bounding box center [328, 165] width 313 height 5
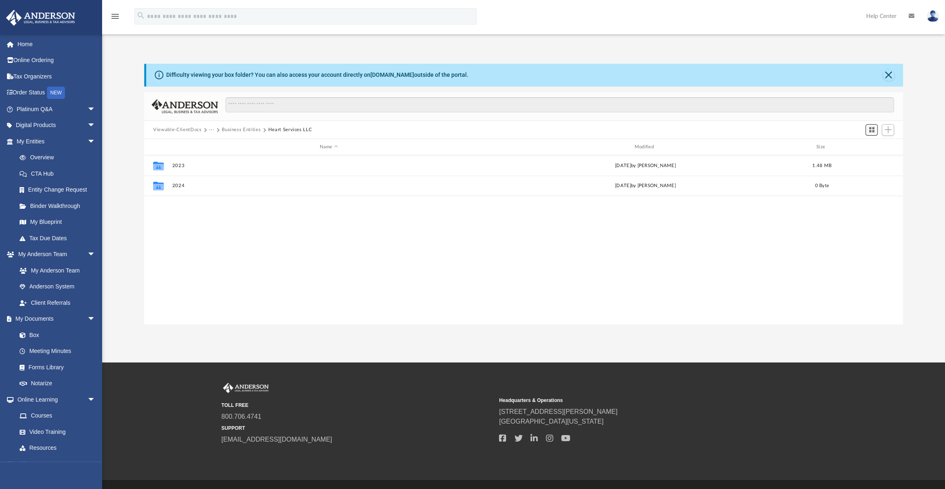
click at [871, 129] on span "Switch to Grid View" at bounding box center [871, 129] width 7 height 7
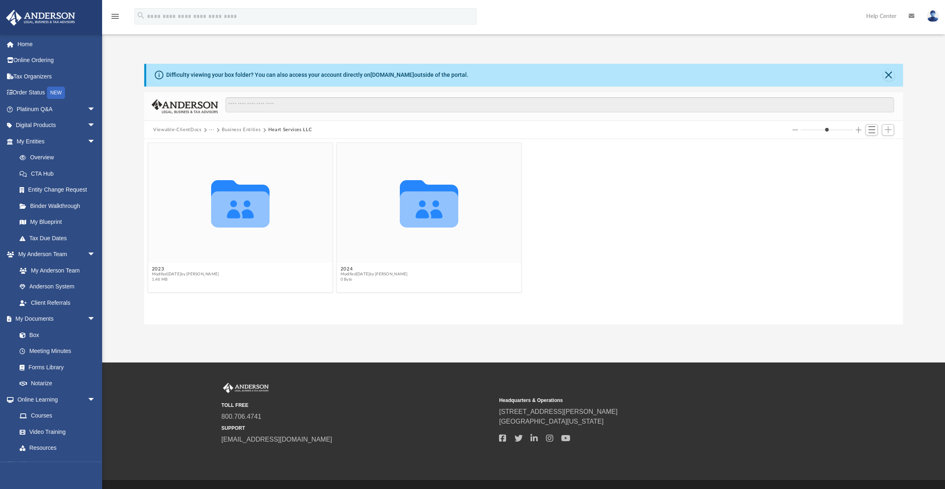
click at [290, 128] on button "Heart Services LLC" at bounding box center [290, 129] width 44 height 7
click at [251, 131] on button "Business Entities" at bounding box center [241, 129] width 39 height 7
click at [870, 131] on span "Switch to List View" at bounding box center [871, 129] width 7 height 7
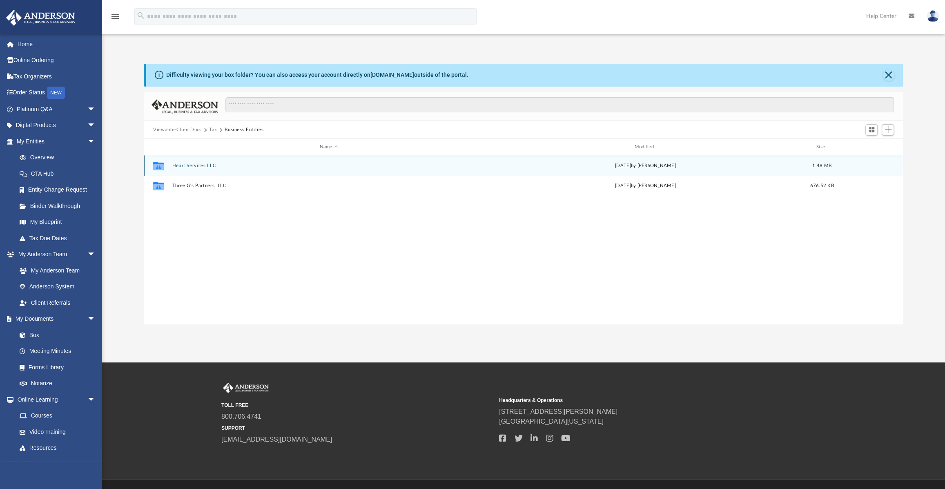
click at [197, 167] on button "Heart Services LLC" at bounding box center [328, 165] width 313 height 5
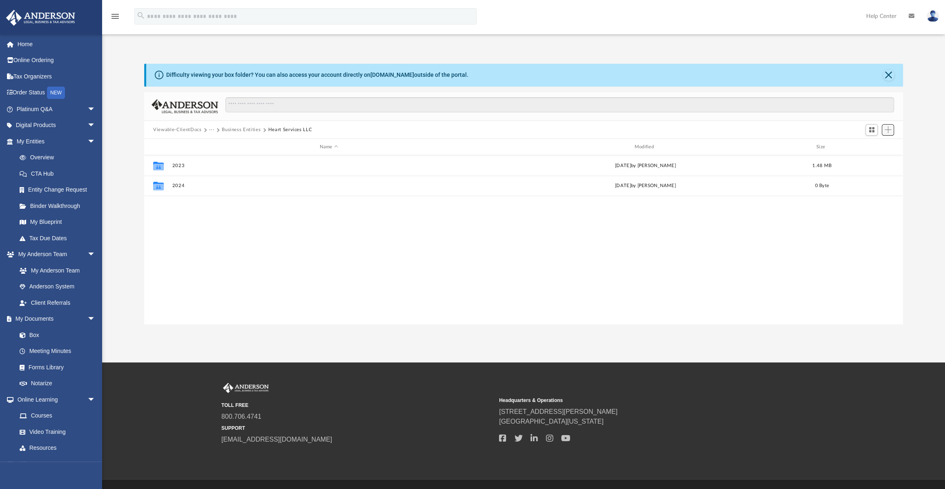
click at [890, 131] on span "Add" at bounding box center [887, 129] width 7 height 7
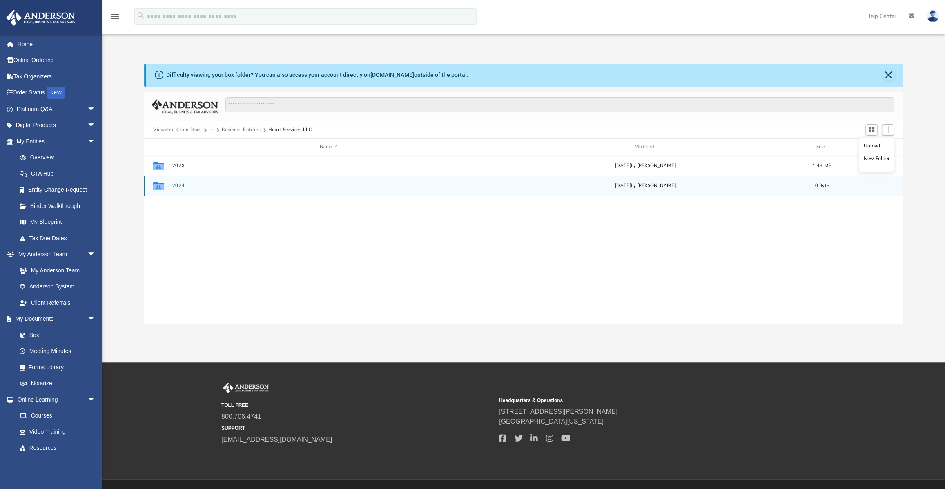
click at [860, 190] on div "Collaborated Folder 2024 today by Carl Foschi 0 Byte" at bounding box center [523, 186] width 758 height 20
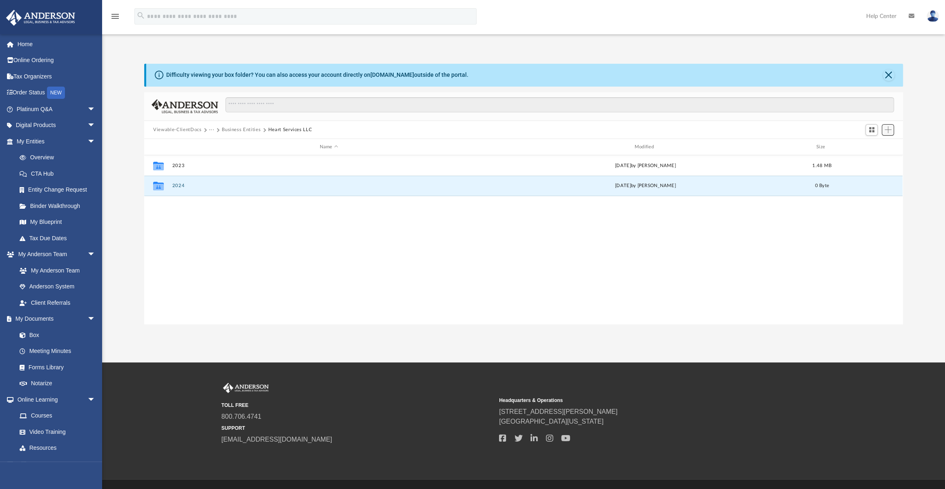
click at [889, 128] on span "Add" at bounding box center [887, 129] width 7 height 7
click at [877, 158] on li "New Folder" at bounding box center [876, 159] width 26 height 9
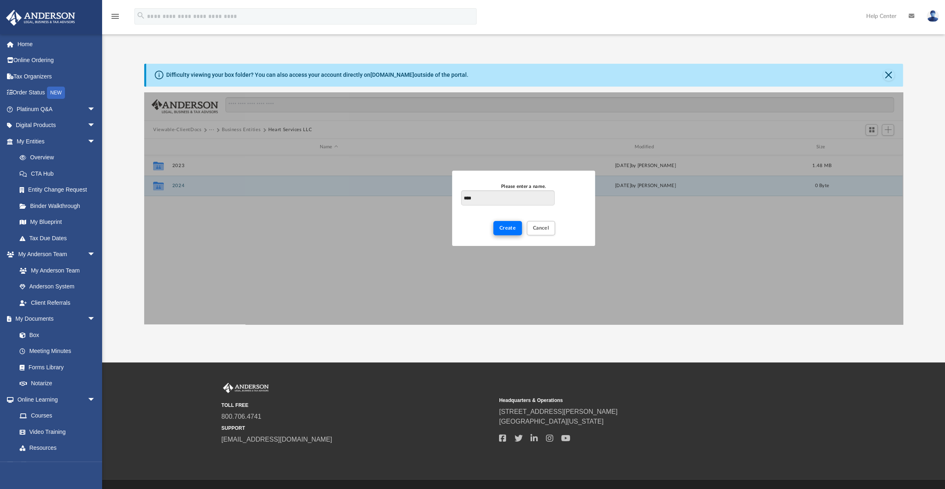
type input "****"
click at [506, 227] on span "Create" at bounding box center [507, 227] width 17 height 5
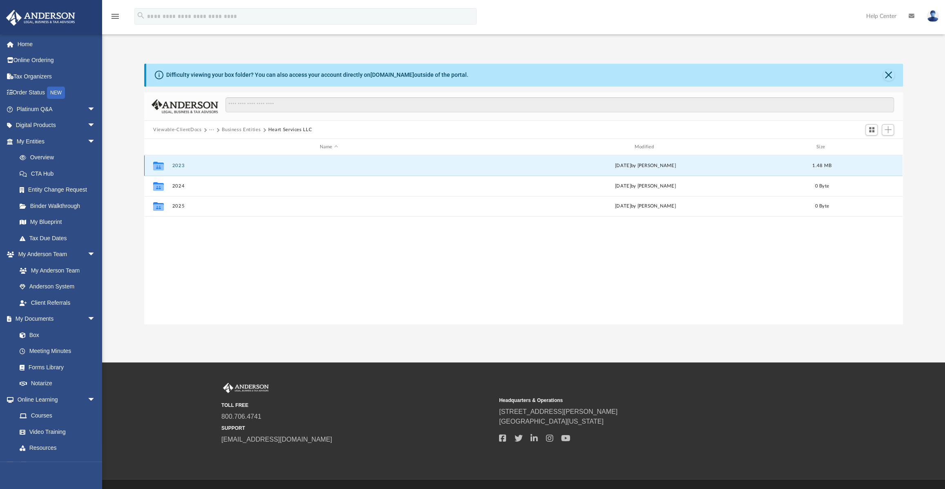
click at [178, 166] on button "2023" at bounding box center [328, 165] width 313 height 5
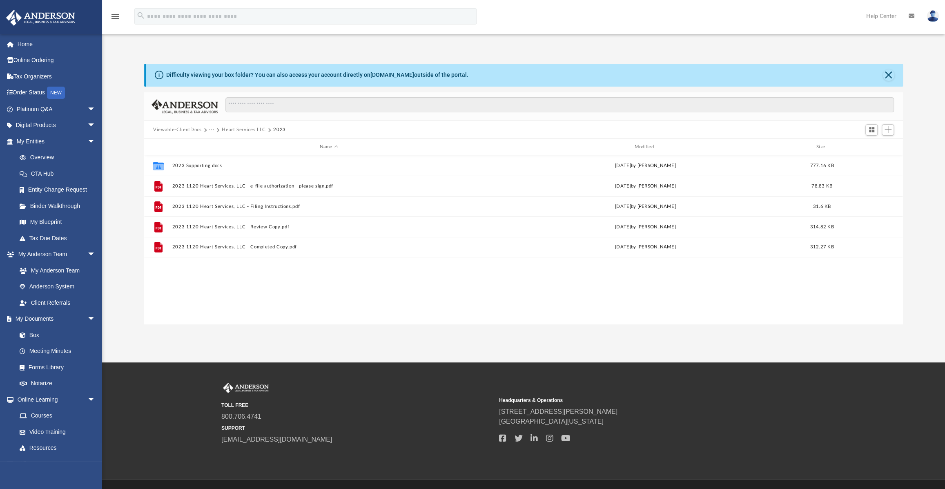
click at [243, 131] on button "Heart Services LLC" at bounding box center [244, 129] width 44 height 7
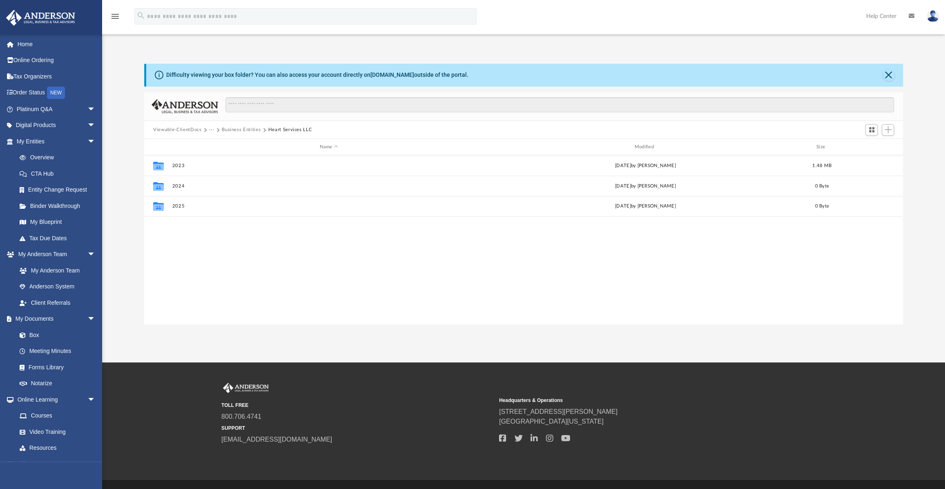
click at [228, 129] on button "Business Entities" at bounding box center [241, 129] width 39 height 7
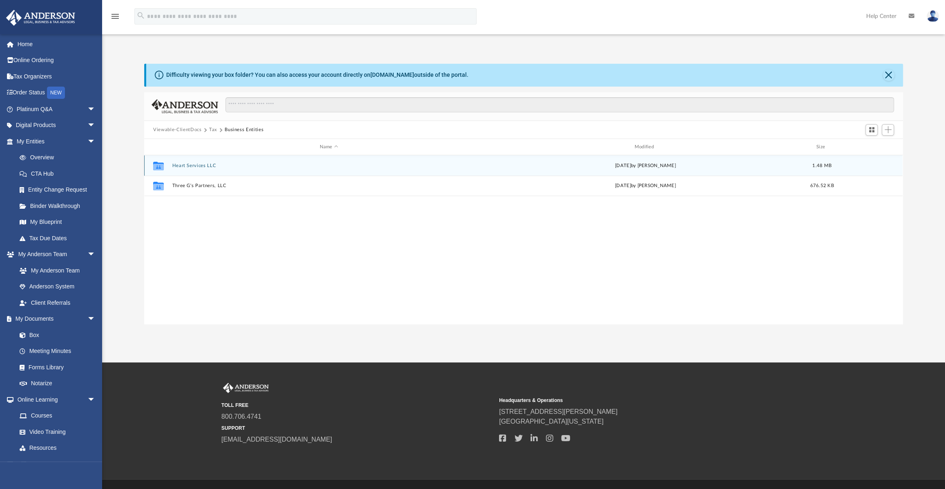
click at [199, 164] on button "Heart Services LLC" at bounding box center [328, 165] width 313 height 5
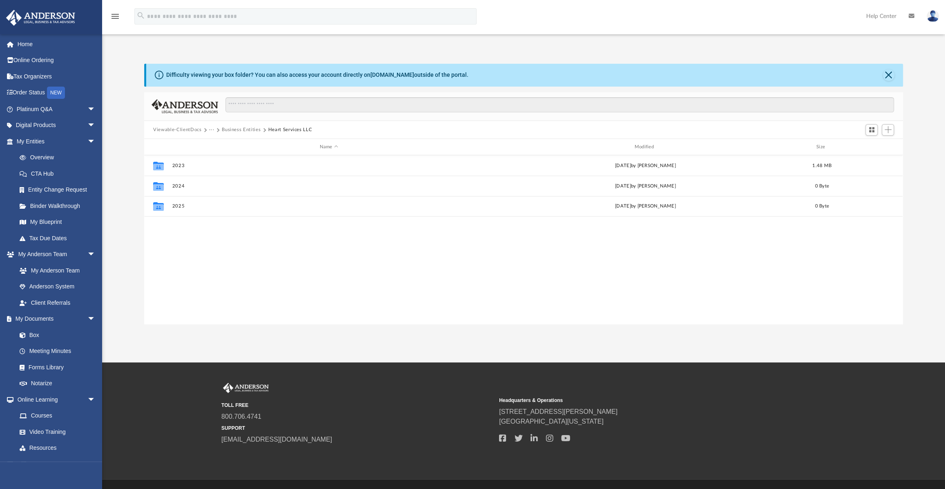
click at [241, 130] on button "Business Entities" at bounding box center [241, 129] width 39 height 7
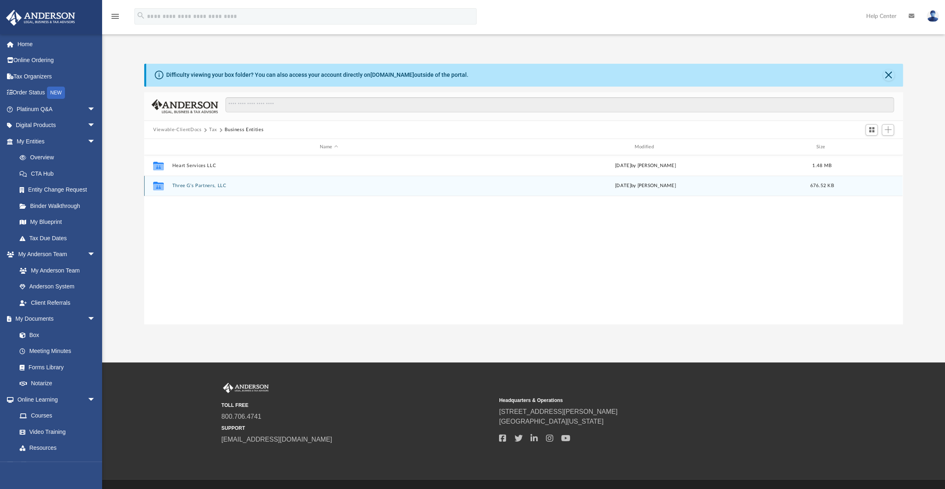
click at [192, 187] on button "Three G's Partners, LLC" at bounding box center [328, 185] width 313 height 5
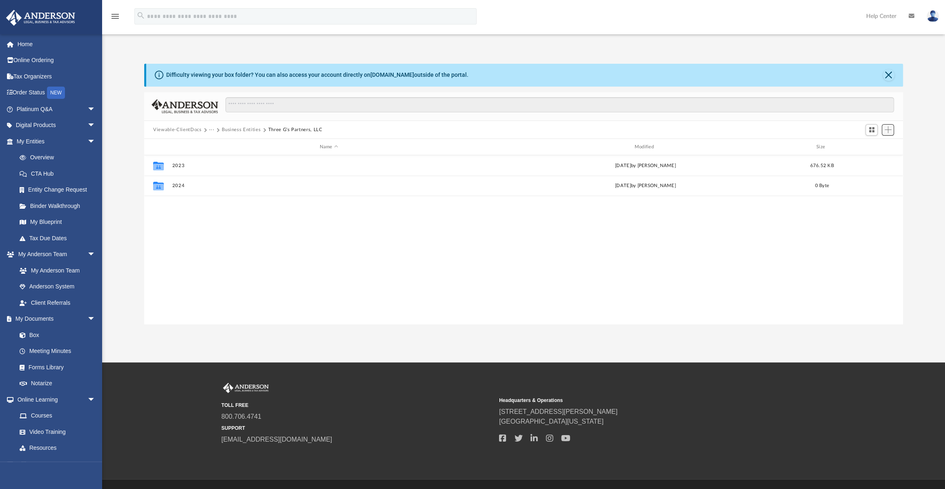
click at [888, 130] on span "Add" at bounding box center [887, 129] width 7 height 7
click at [882, 161] on li "New Folder" at bounding box center [876, 159] width 26 height 9
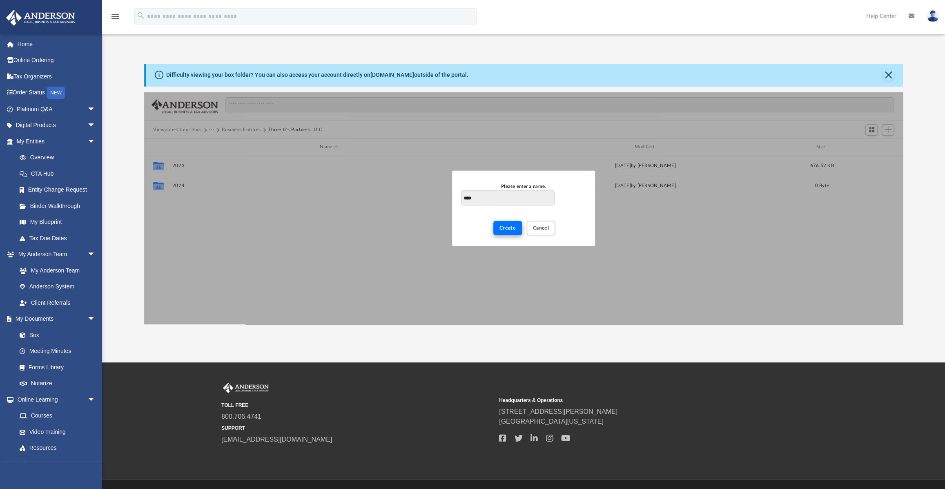
type input "****"
click at [506, 229] on span "Create" at bounding box center [507, 227] width 17 height 5
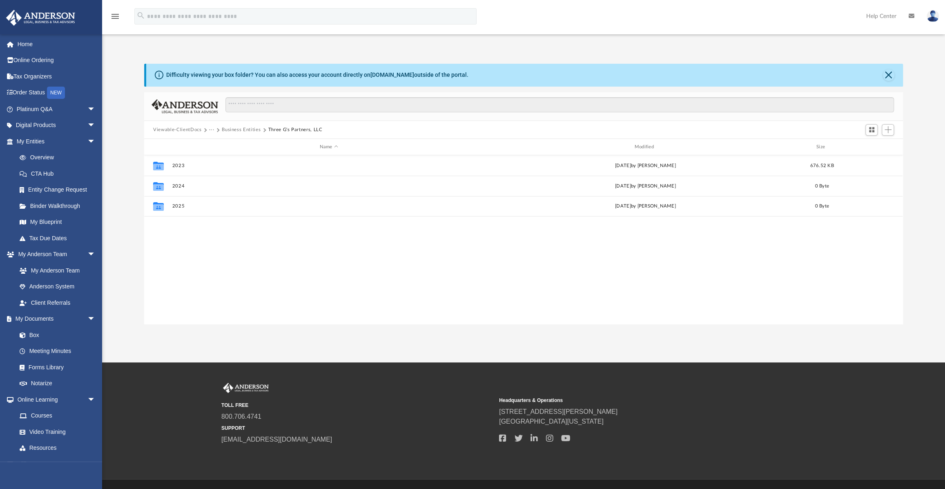
click at [292, 129] on button "Three G's Partners, LLC" at bounding box center [295, 129] width 54 height 7
click at [180, 131] on button "Viewable-ClientDocs" at bounding box center [177, 129] width 48 height 7
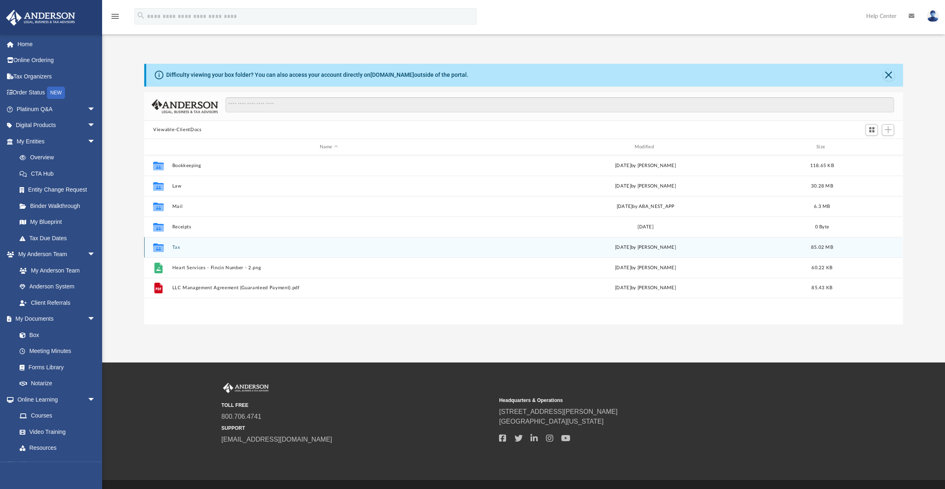
click at [176, 250] on div "Collaborated Folder Tax today by Carl Foschi 85.02 MB" at bounding box center [523, 247] width 758 height 20
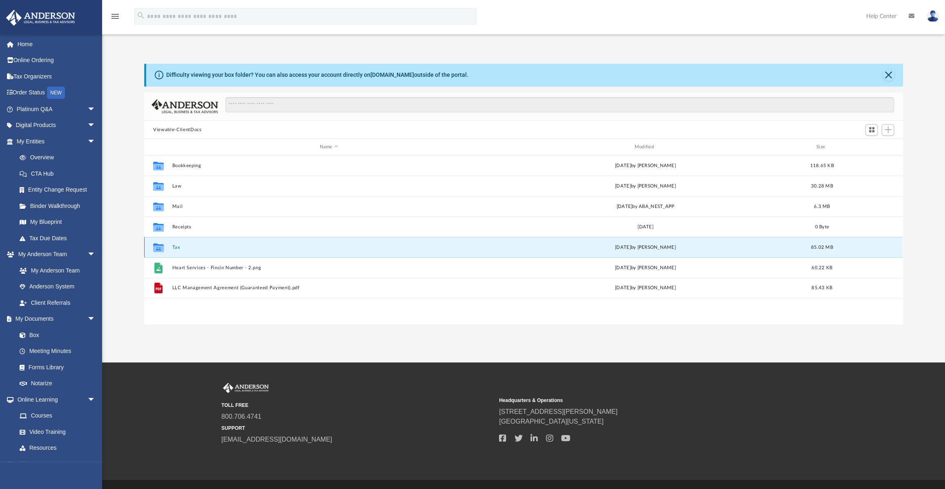
click at [178, 245] on button "Tax" at bounding box center [328, 247] width 313 height 5
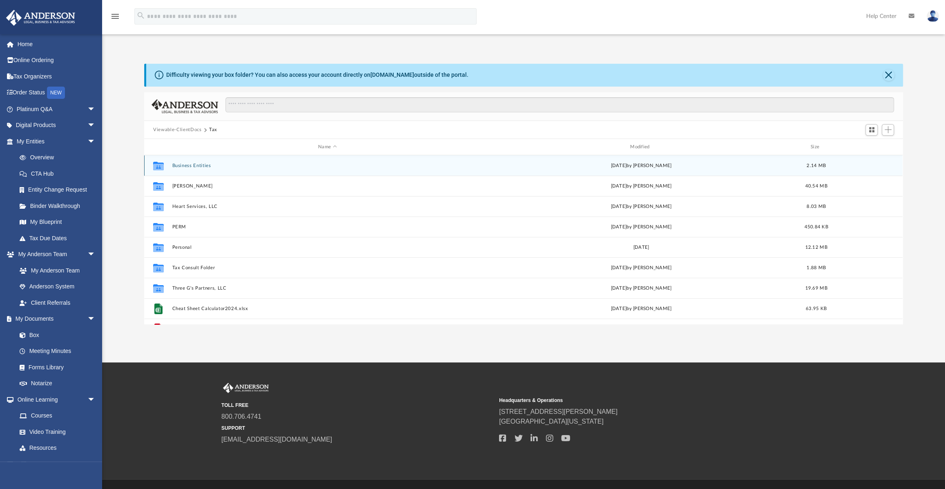
click at [188, 163] on button "Business Entities" at bounding box center [327, 165] width 310 height 5
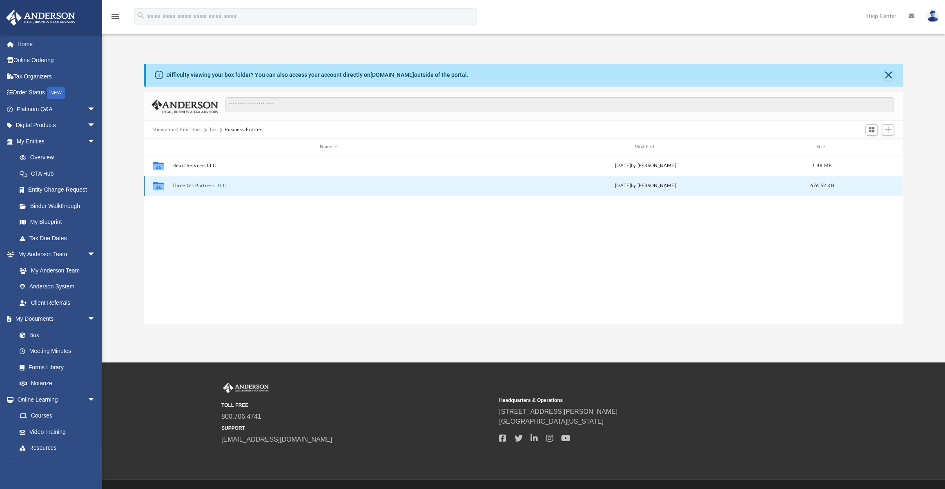
click at [199, 185] on button "Three G's Partners, LLC" at bounding box center [328, 185] width 313 height 5
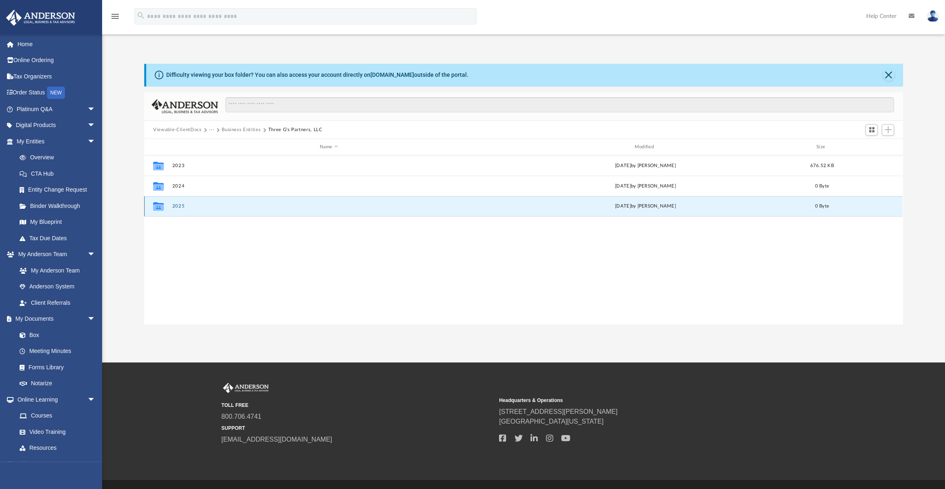
click at [183, 206] on button "2025" at bounding box center [328, 205] width 313 height 5
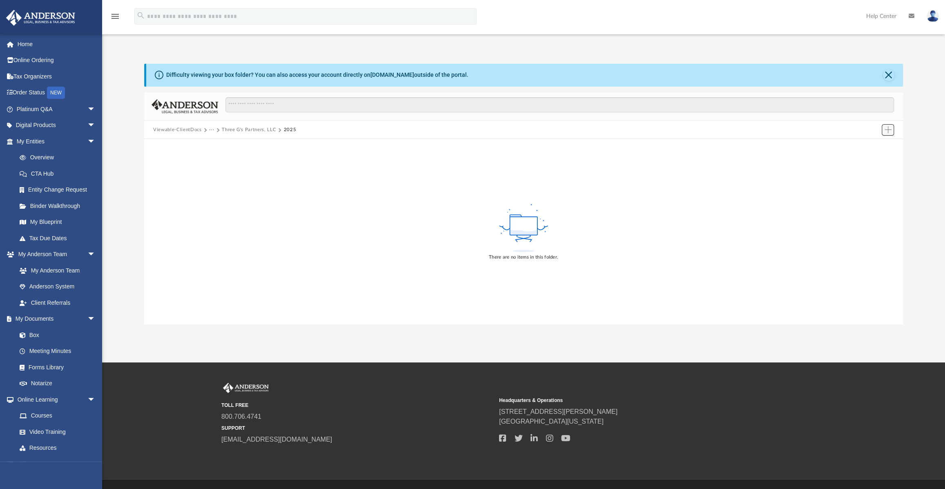
click at [889, 129] on span "Add" at bounding box center [887, 129] width 7 height 7
click at [363, 172] on div "There are no items in this folder." at bounding box center [523, 231] width 759 height 185
click at [521, 254] on div "There are no items in this folder." at bounding box center [523, 257] width 69 height 7
click at [581, 108] on input "Search files and folders" at bounding box center [559, 105] width 668 height 16
click at [414, 106] on input "Search files and folders" at bounding box center [559, 105] width 668 height 16
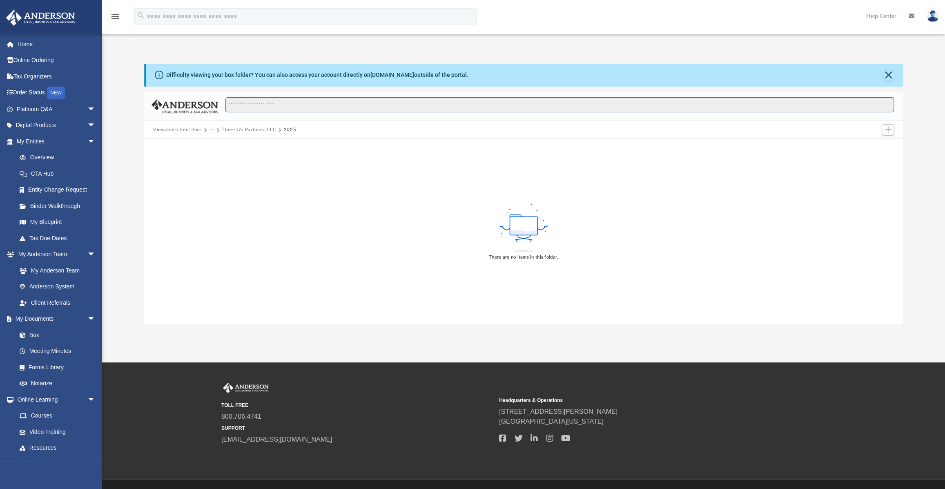
click at [271, 104] on input "Search files and folders" at bounding box center [559, 105] width 668 height 16
click at [887, 127] on span "Add" at bounding box center [887, 129] width 7 height 7
click at [866, 143] on li "Upload" at bounding box center [876, 146] width 26 height 9
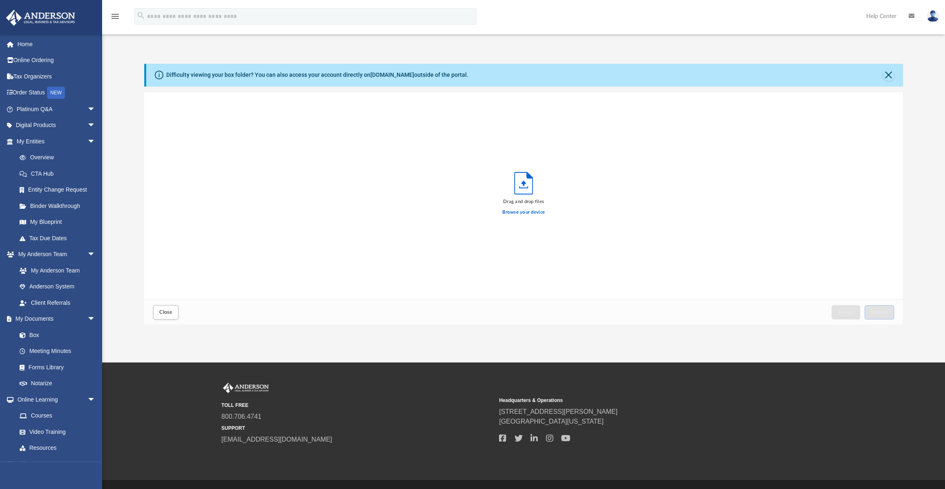
click at [866, 143] on div "Drag and drop files Browse your device" at bounding box center [523, 195] width 759 height 207
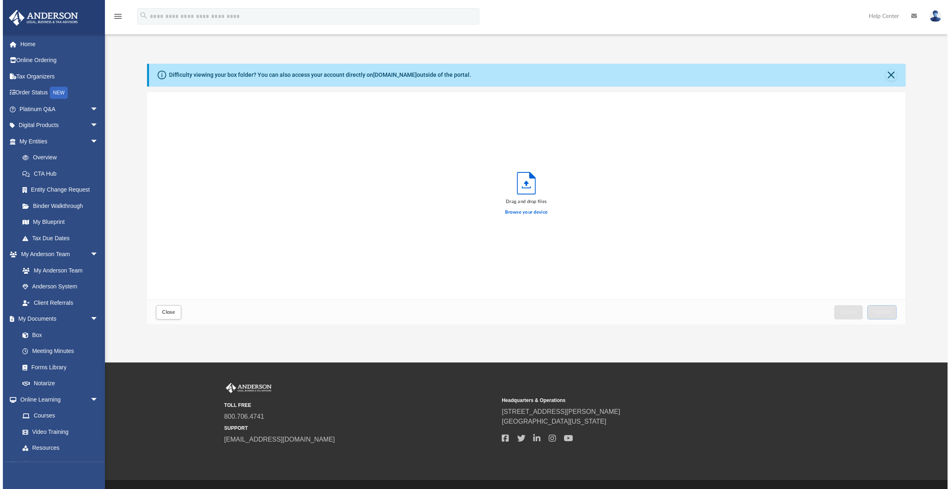
scroll to position [202, 753]
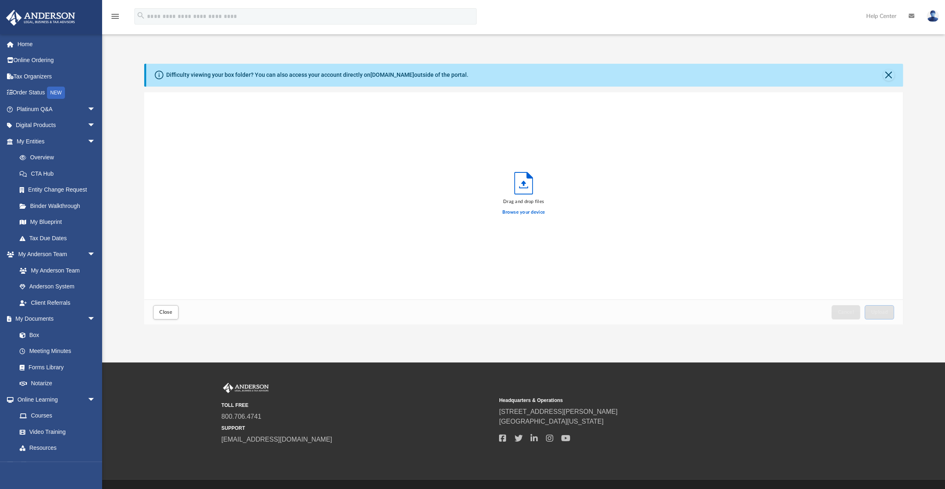
click at [781, 205] on div "Drag and drop files Browse your device" at bounding box center [523, 195] width 759 height 207
click at [523, 212] on label "Browse your device" at bounding box center [523, 212] width 42 height 7
click at [0, 0] on input "Browse your device" at bounding box center [0, 0] width 0 height 0
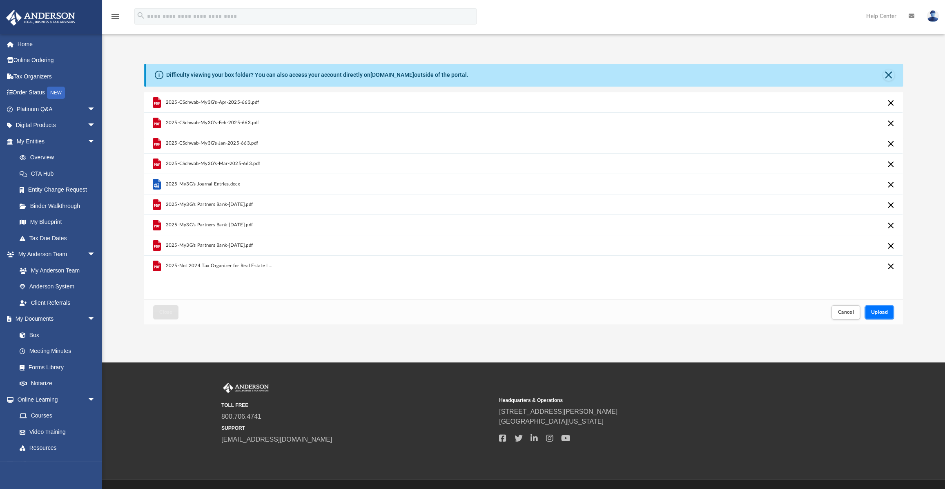
click at [881, 312] on span "Upload" at bounding box center [879, 312] width 17 height 5
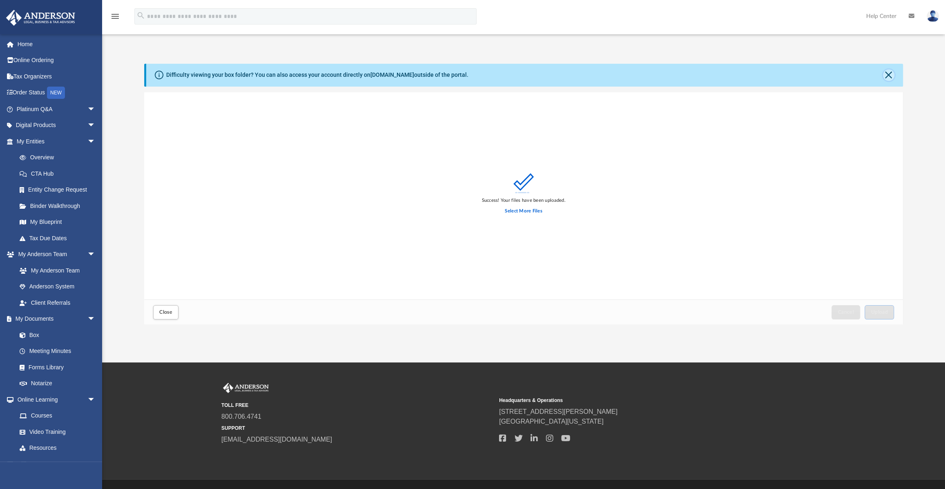
click at [890, 75] on button "Close" at bounding box center [888, 74] width 11 height 11
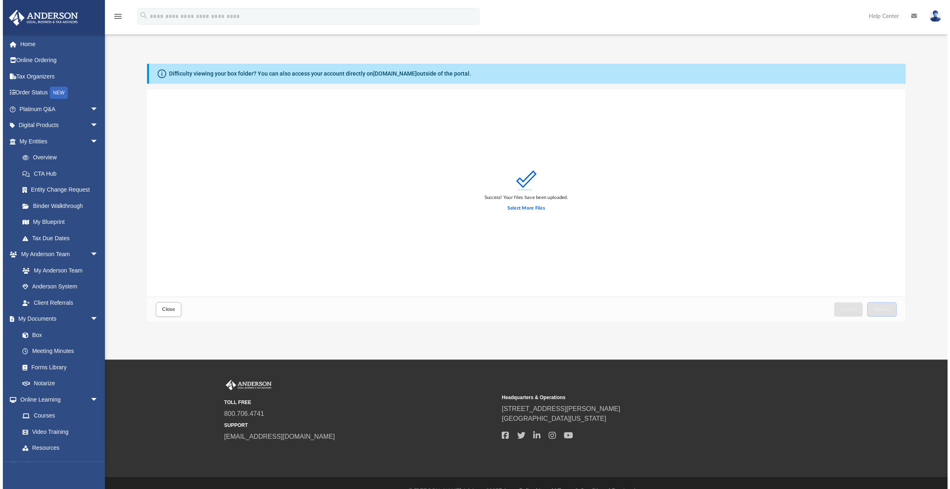
scroll to position [202, 757]
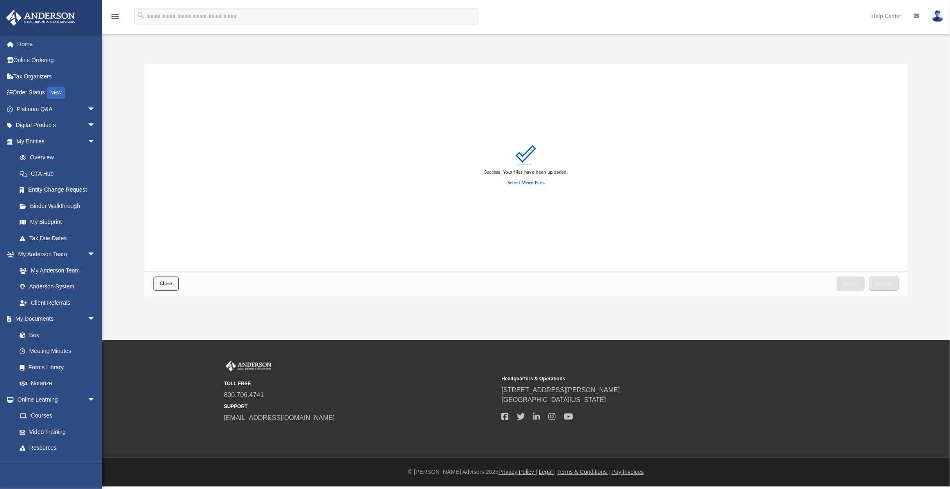
click at [163, 284] on span "Close" at bounding box center [166, 283] width 13 height 5
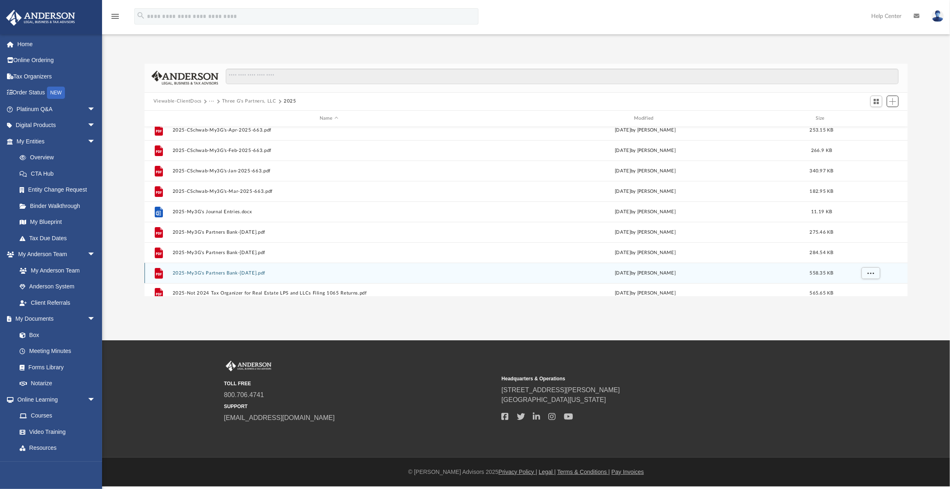
scroll to position [15, 0]
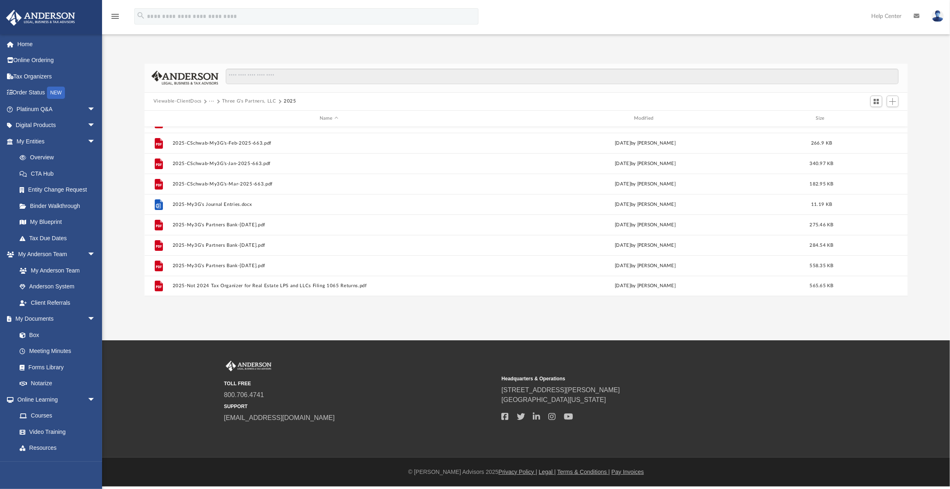
click at [235, 102] on button "Three G's Partners, LLC" at bounding box center [249, 101] width 54 height 7
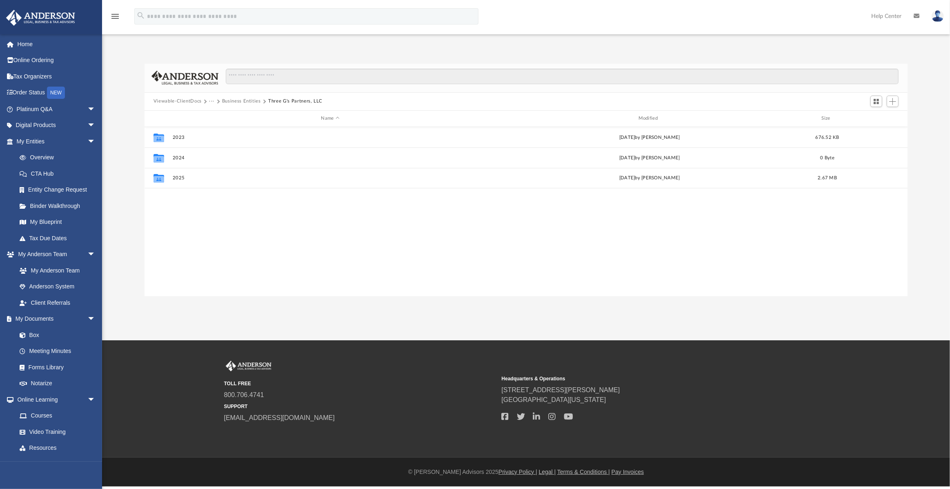
scroll to position [0, 0]
click at [232, 99] on button "Business Entities" at bounding box center [241, 101] width 39 height 7
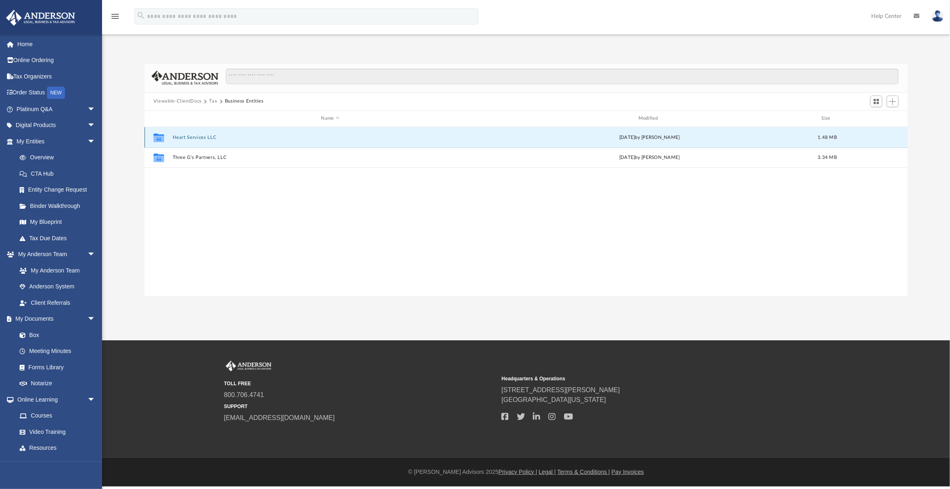
click at [191, 137] on button "Heart Services LLC" at bounding box center [330, 137] width 316 height 5
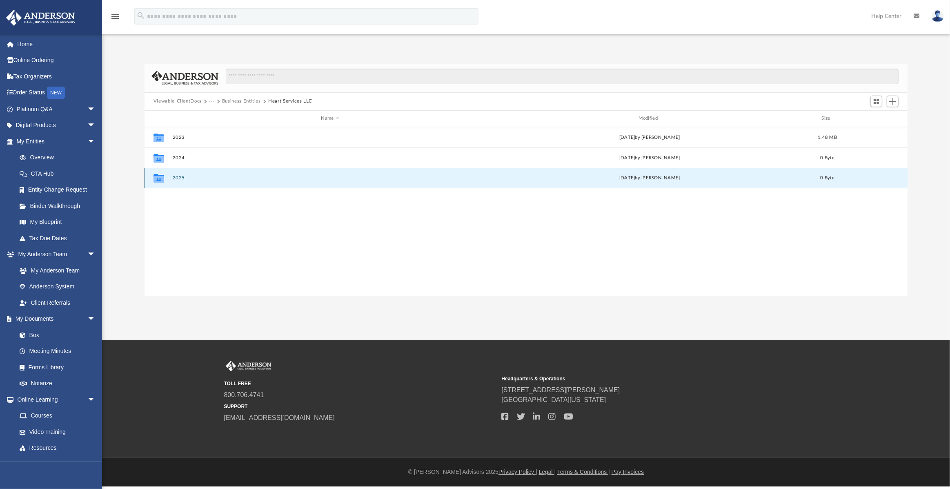
click at [176, 179] on button "2025" at bounding box center [330, 177] width 316 height 5
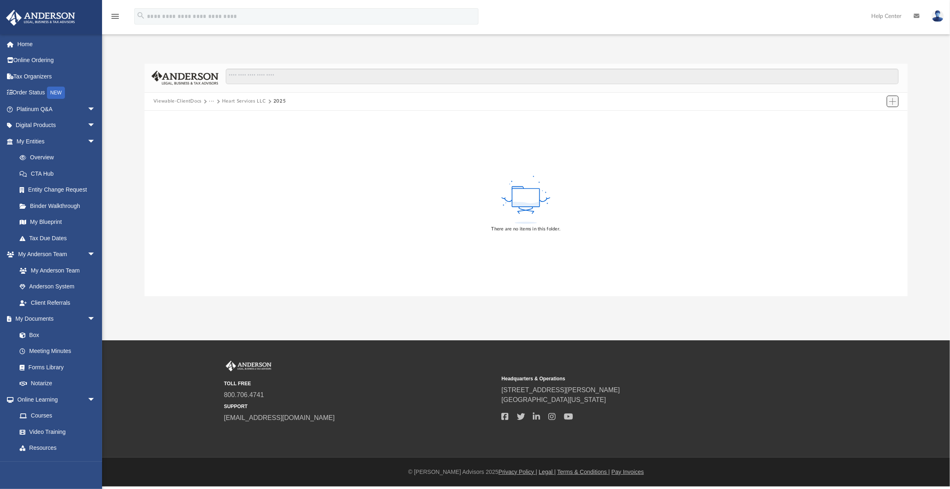
click at [894, 99] on span "Add" at bounding box center [892, 101] width 7 height 7
click at [879, 115] on li "Upload" at bounding box center [881, 118] width 26 height 9
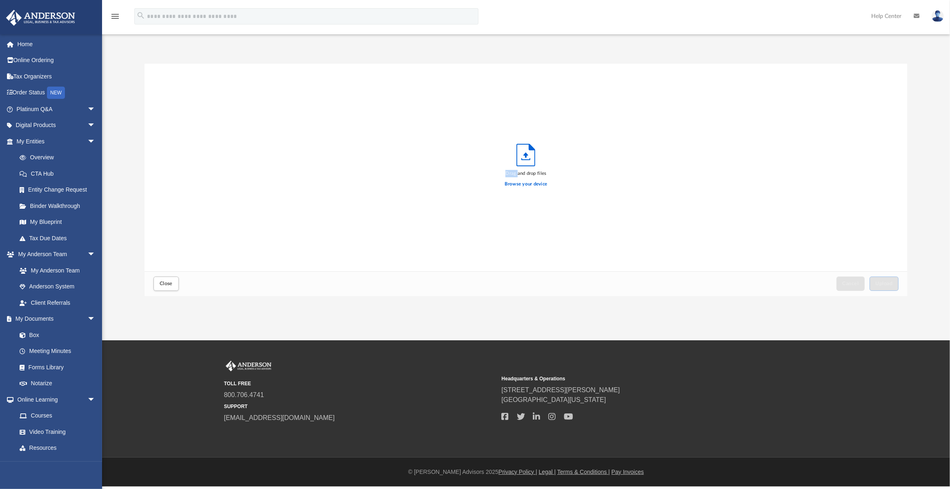
click at [879, 115] on div "Drag and drop files Browse your device" at bounding box center [526, 167] width 763 height 207
click at [598, 173] on div "Drag and drop files Browse your device" at bounding box center [526, 167] width 763 height 207
click at [535, 183] on label "Browse your device" at bounding box center [526, 183] width 42 height 7
click at [0, 0] on input "Browse your device" at bounding box center [0, 0] width 0 height 0
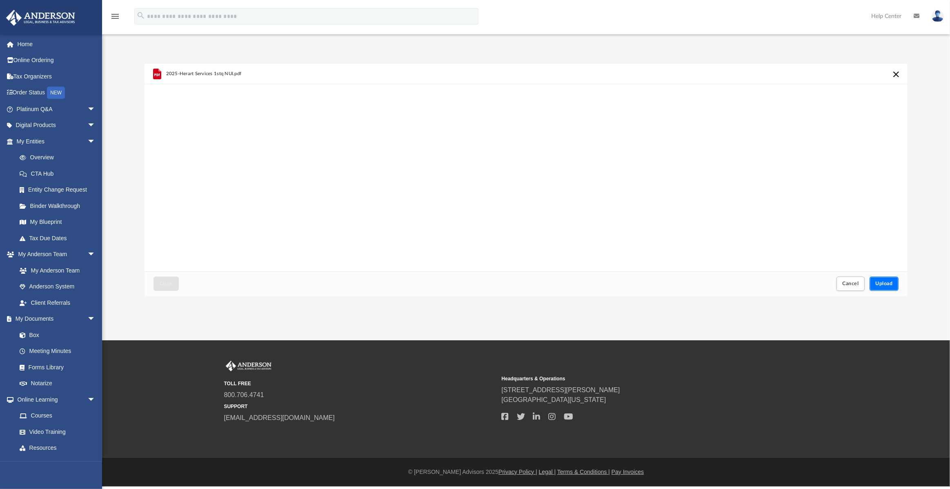
click at [889, 283] on span "Upload" at bounding box center [884, 283] width 17 height 5
click at [164, 286] on span "Close" at bounding box center [166, 283] width 13 height 5
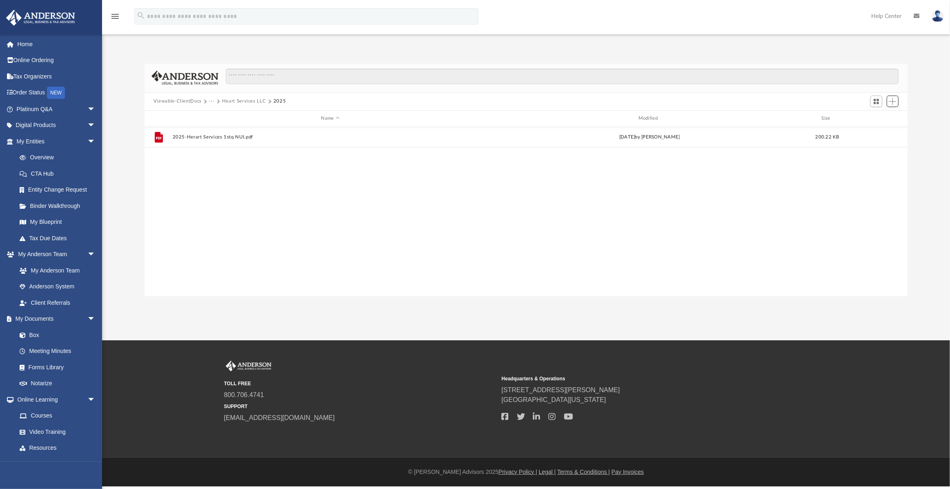
scroll to position [180, 757]
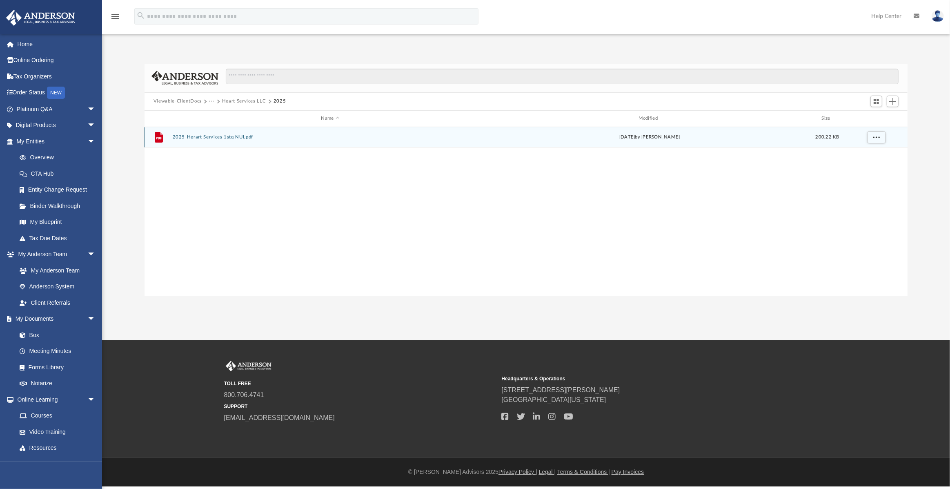
click at [230, 130] on div "File 2025-Herart Services 1stq NUI.pdf today by Carl Foschi 200.22 KB" at bounding box center [527, 137] width 764 height 20
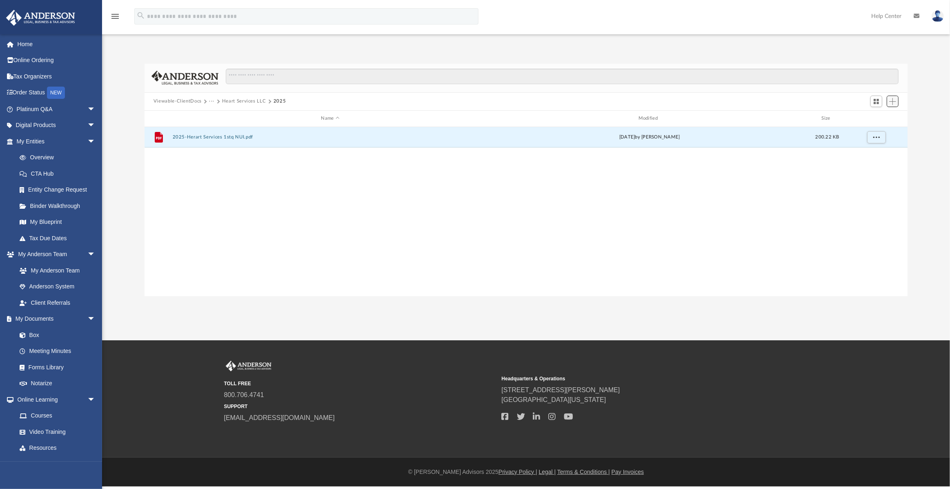
click at [894, 100] on span "Add" at bounding box center [892, 101] width 7 height 7
click at [877, 114] on li "Upload" at bounding box center [881, 118] width 26 height 9
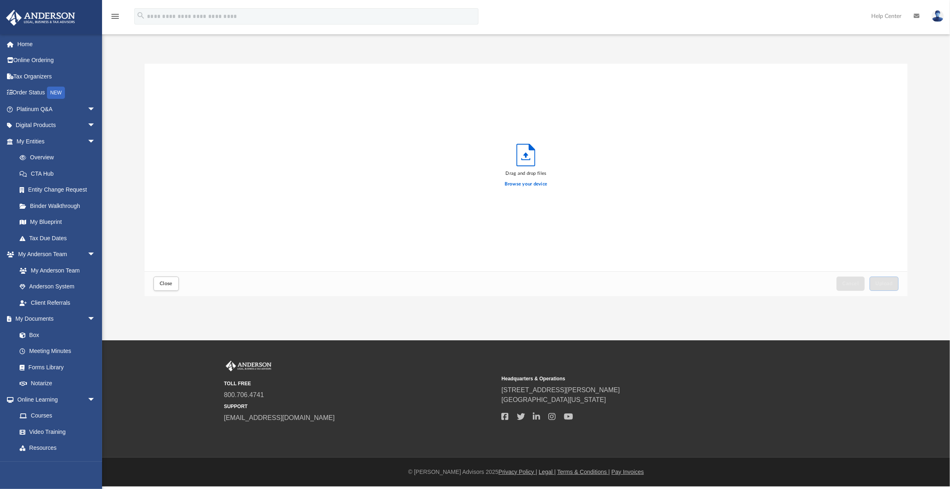
scroll to position [202, 757]
click at [526, 184] on label "Browse your device" at bounding box center [526, 183] width 42 height 7
click at [0, 0] on input "Browse your device" at bounding box center [0, 0] width 0 height 0
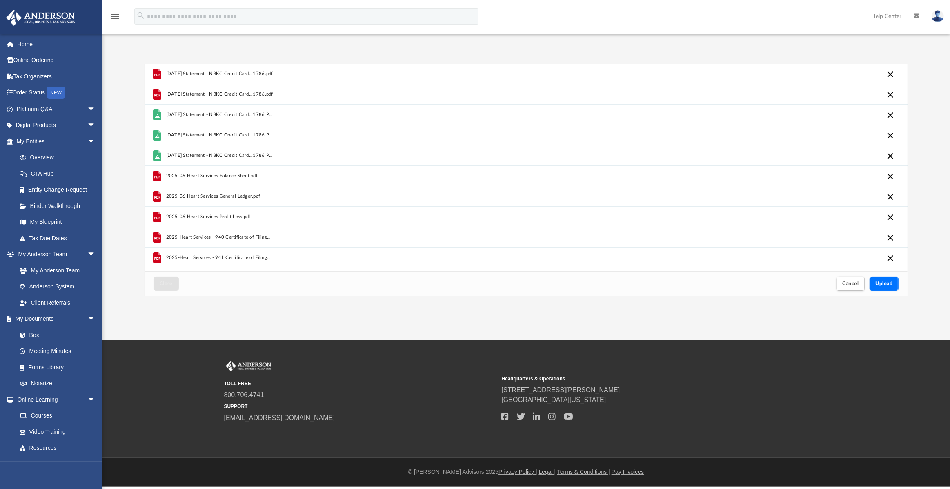
click at [889, 282] on span "Upload" at bounding box center [884, 283] width 17 height 5
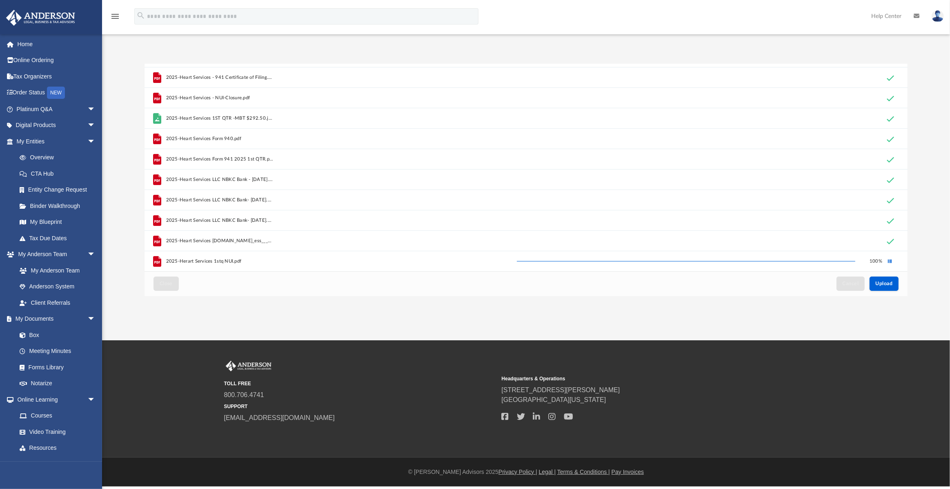
scroll to position [0, 0]
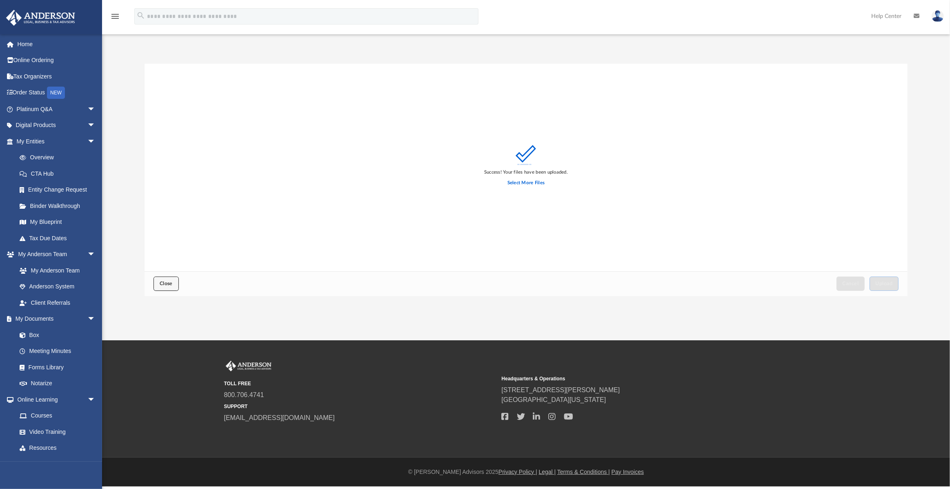
click at [169, 285] on span "Close" at bounding box center [166, 283] width 13 height 5
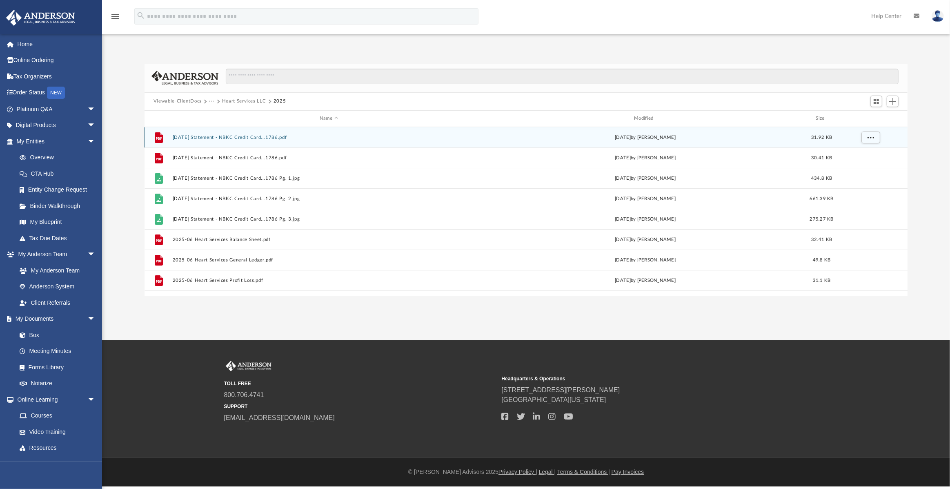
click at [300, 138] on button "2025-01-07 Statement - NBKC Credit Card...1786.pdf" at bounding box center [328, 137] width 313 height 5
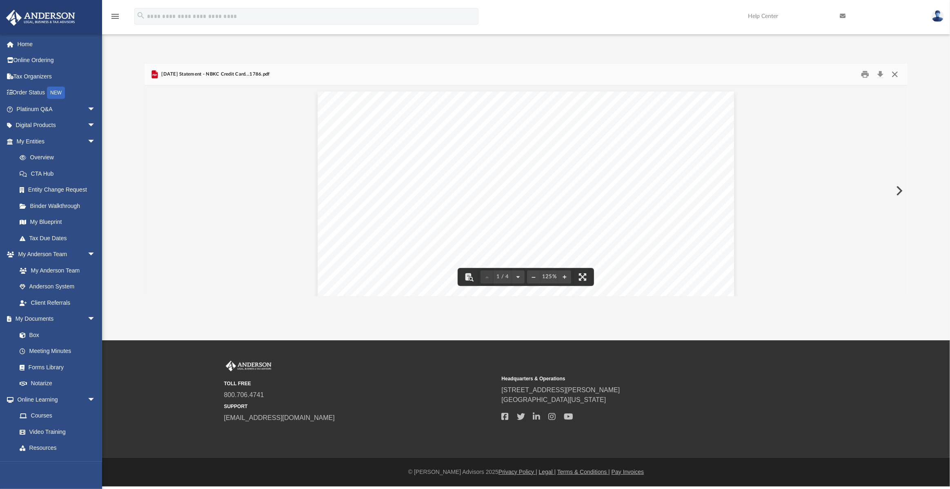
click at [894, 75] on button "Close" at bounding box center [895, 74] width 15 height 13
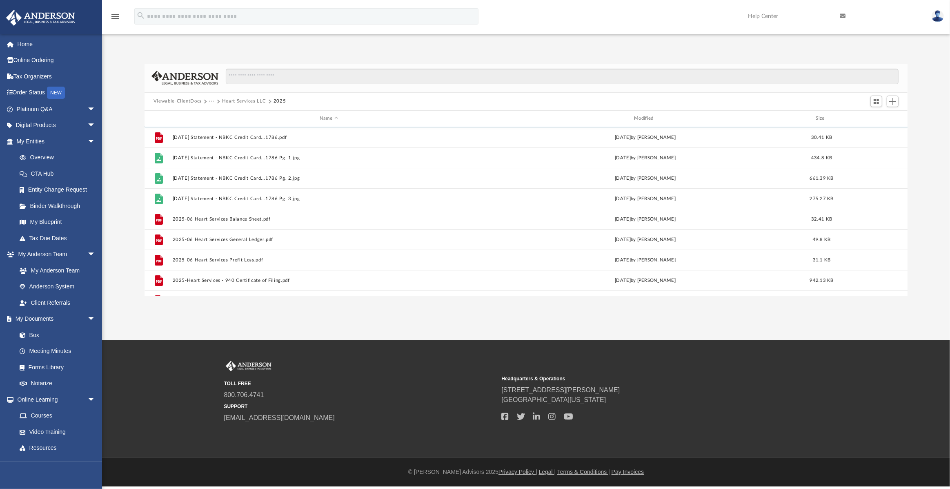
scroll to position [0, 0]
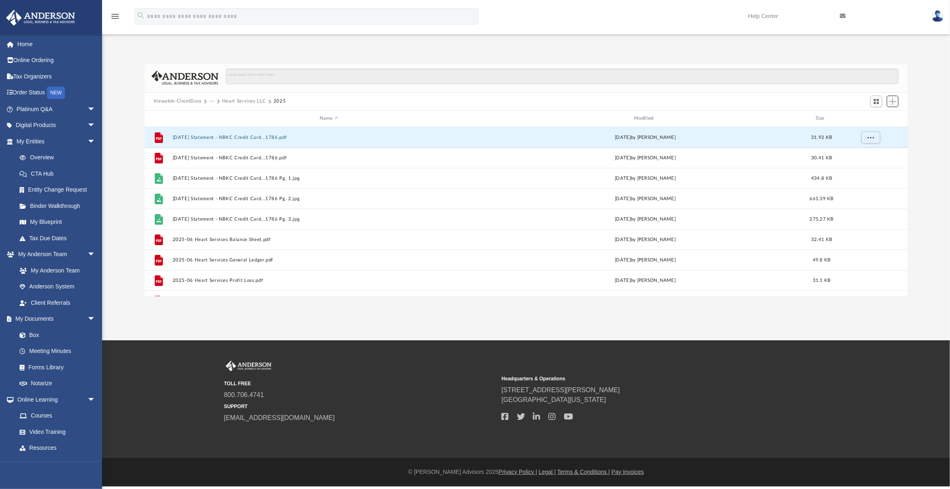
click at [893, 102] on span "Add" at bounding box center [892, 101] width 7 height 7
click at [882, 118] on li "Upload" at bounding box center [881, 118] width 26 height 9
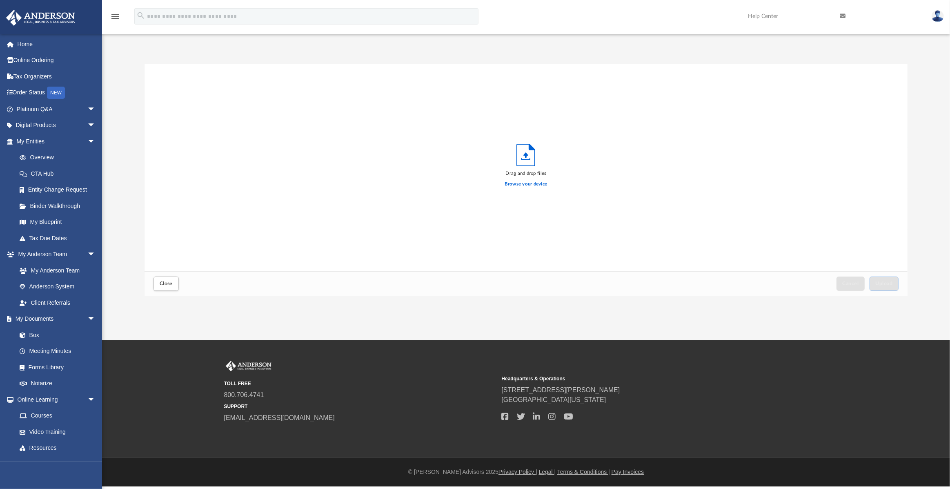
scroll to position [202, 757]
click at [532, 186] on label "Browse your device" at bounding box center [526, 183] width 42 height 7
click at [0, 0] on input "Browse your device" at bounding box center [0, 0] width 0 height 0
click at [884, 283] on span "Upload" at bounding box center [884, 283] width 17 height 5
click at [165, 286] on span "Close" at bounding box center [166, 283] width 13 height 5
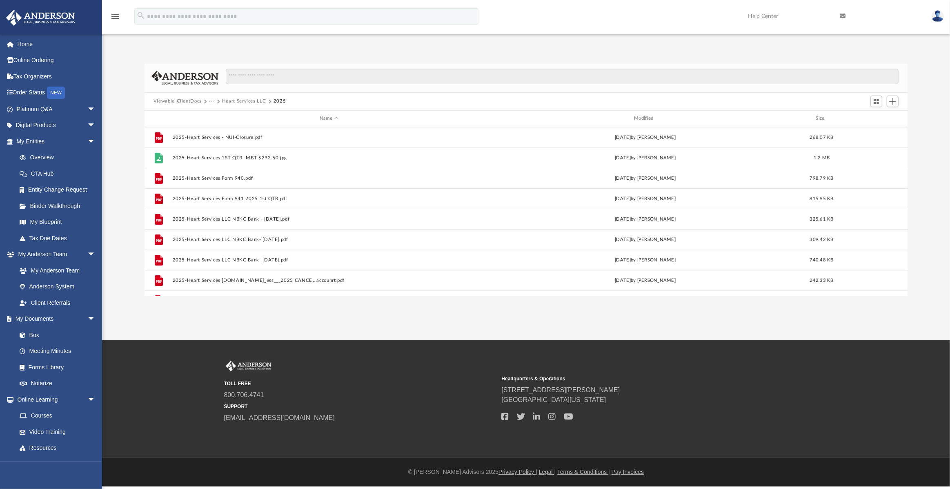
scroll to position [239, 0]
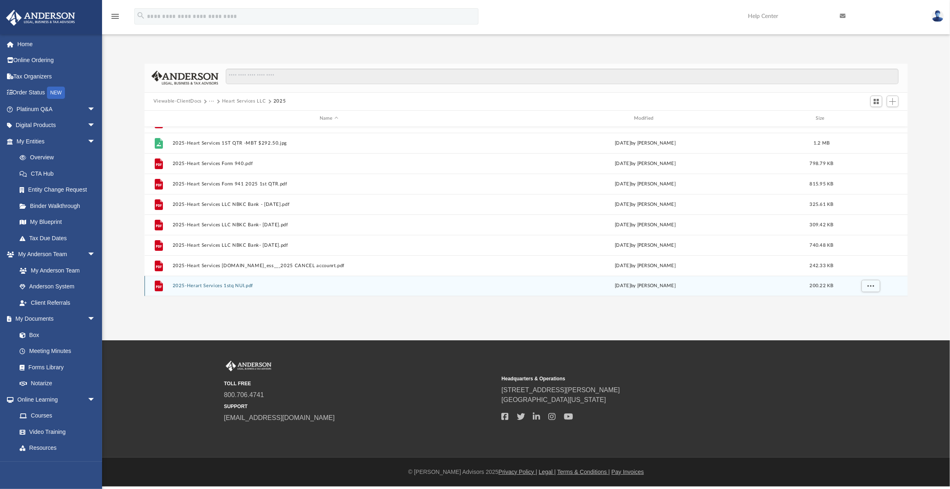
click at [347, 289] on div "File 2025-Herart Services 1stq NUI.pdf today by Carl Foschi 200.22 KB" at bounding box center [527, 286] width 764 height 20
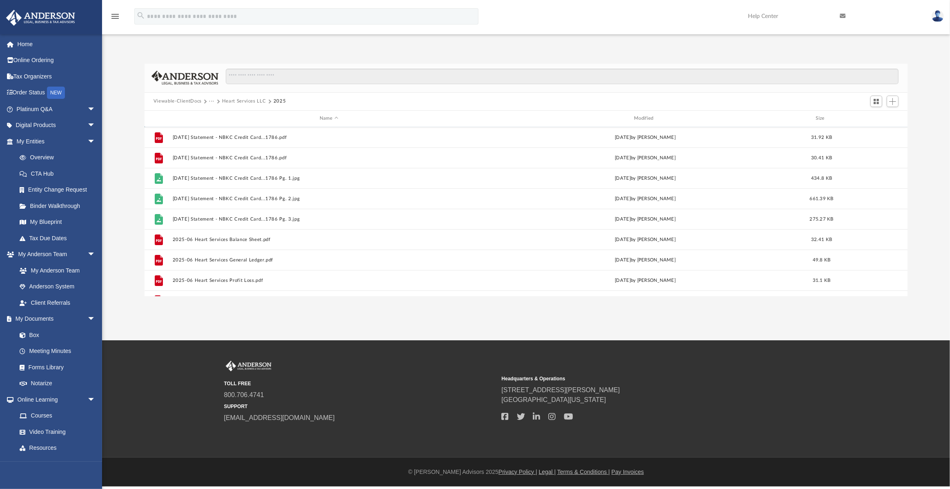
scroll to position [0, 0]
